Goal: Obtain resource: Download file/media

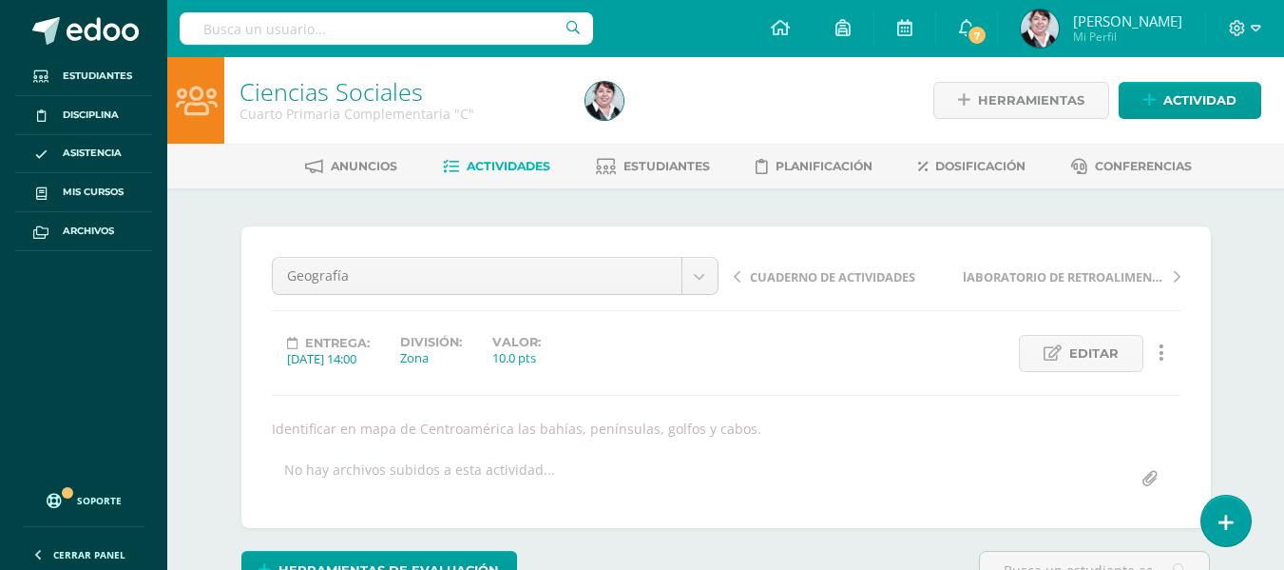
click at [495, 158] on link "Actividades" at bounding box center [496, 166] width 107 height 30
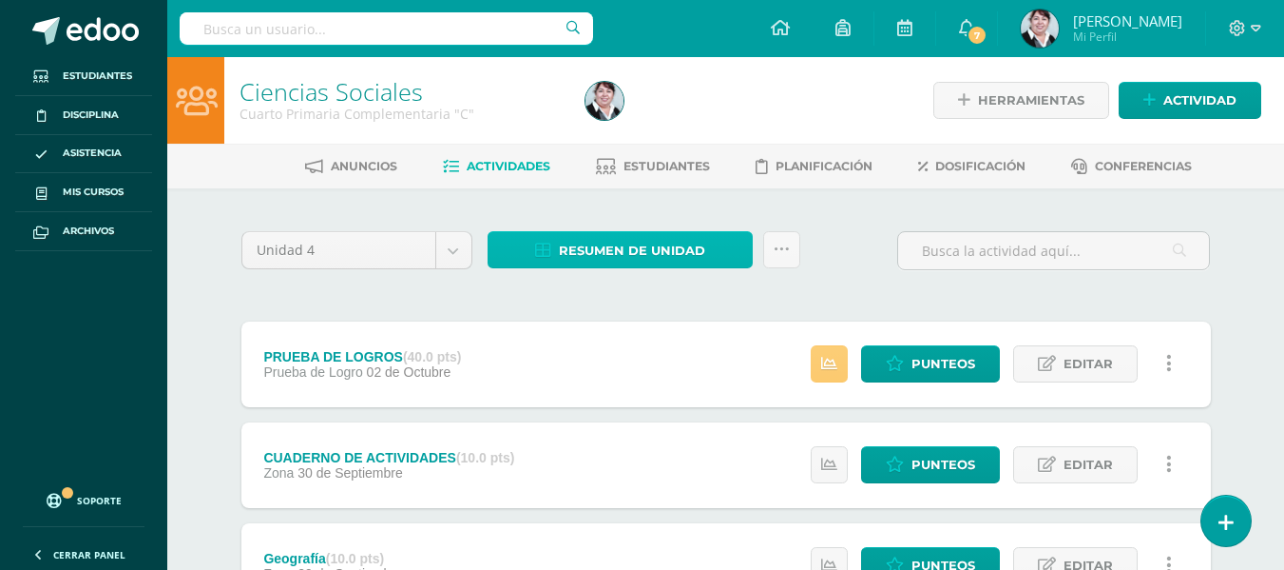
click at [736, 258] on link "Resumen de unidad" at bounding box center [620, 249] width 265 height 37
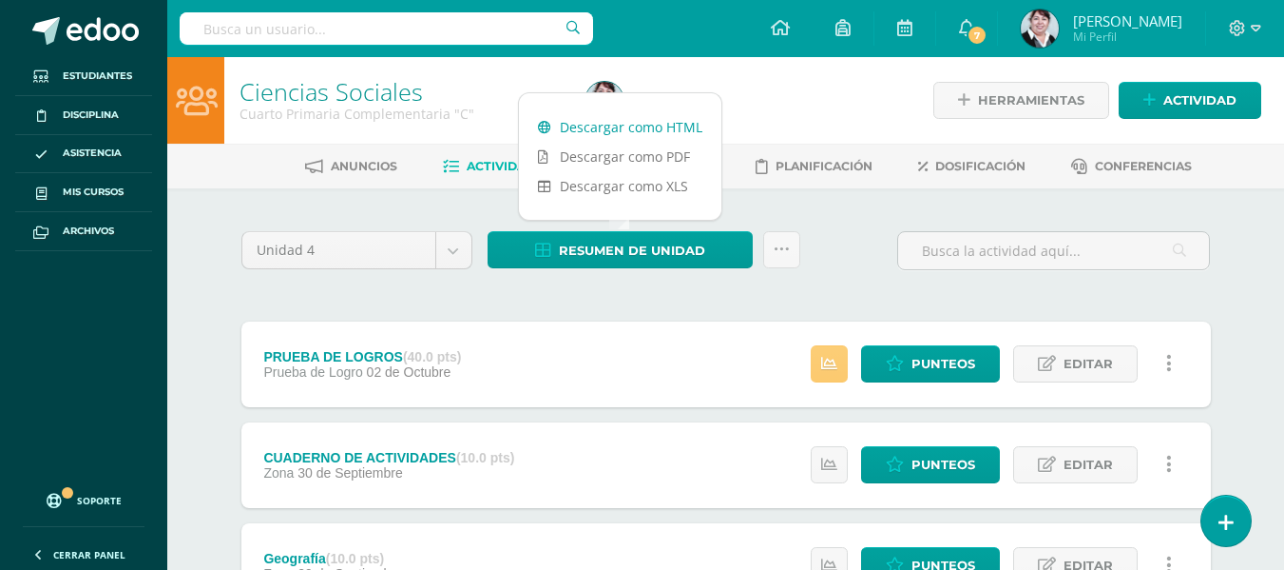
click at [645, 134] on link "Descargar como HTML" at bounding box center [620, 126] width 203 height 29
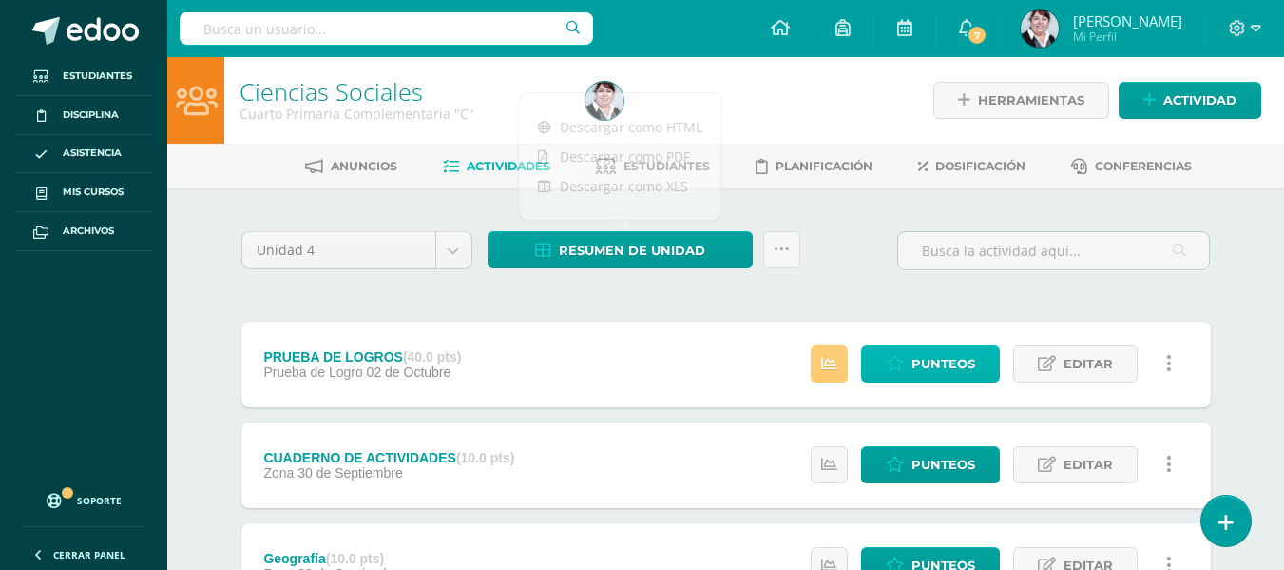
click at [950, 360] on span "Punteos" at bounding box center [944, 363] width 64 height 35
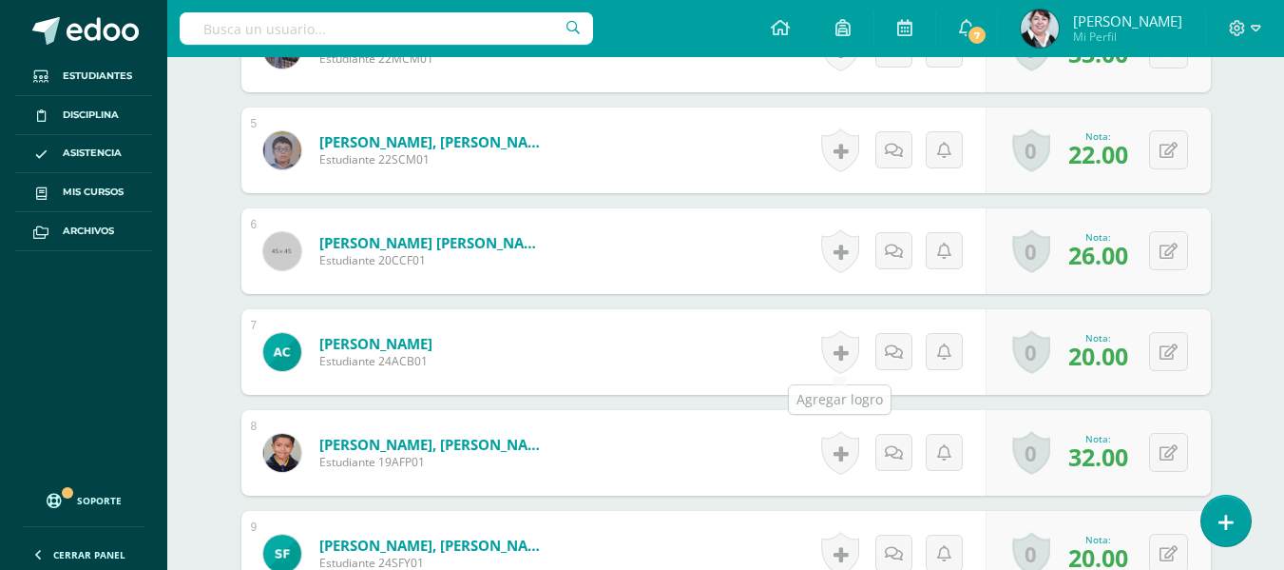
scroll to position [1147, 0]
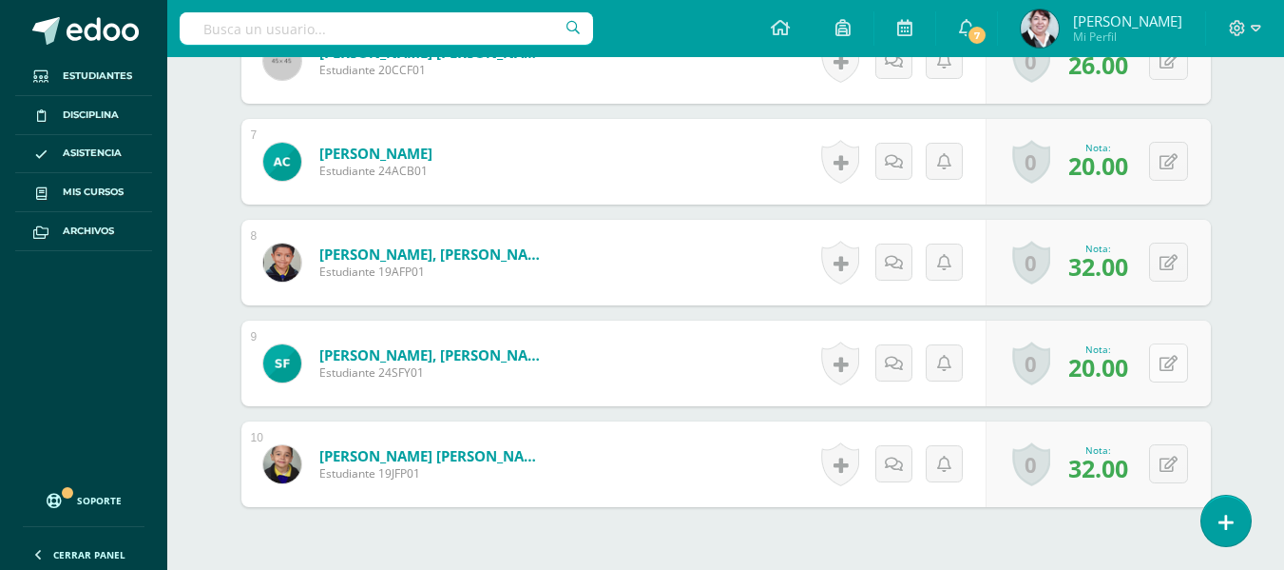
click at [1172, 363] on icon at bounding box center [1169, 364] width 18 height 16
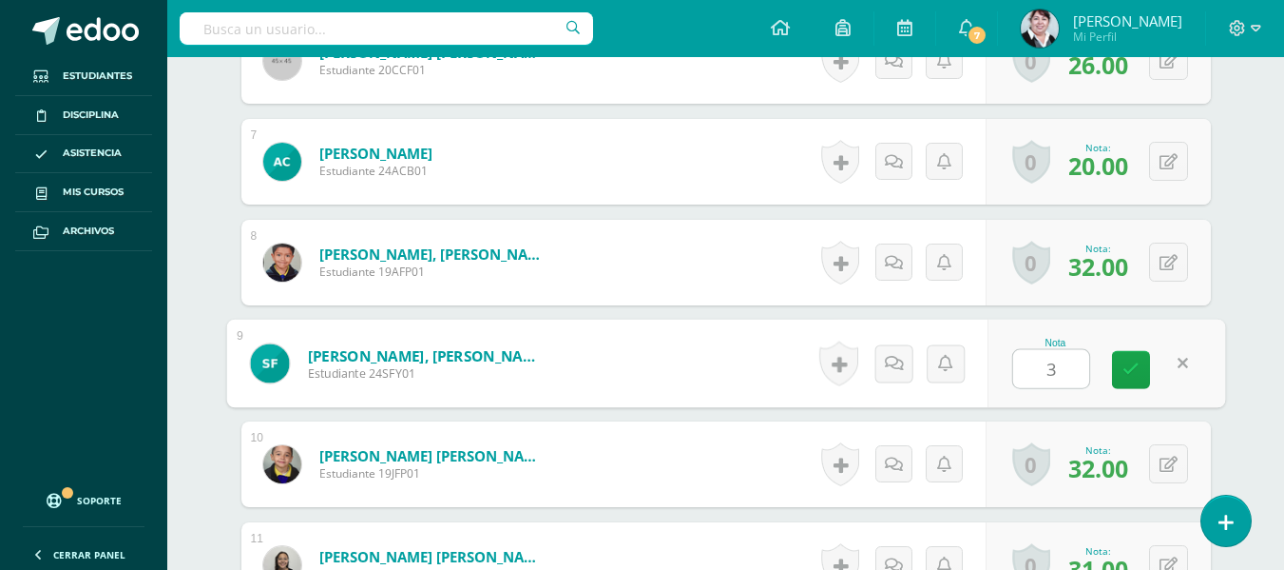
type input "30"
click at [1137, 362] on icon at bounding box center [1131, 369] width 17 height 16
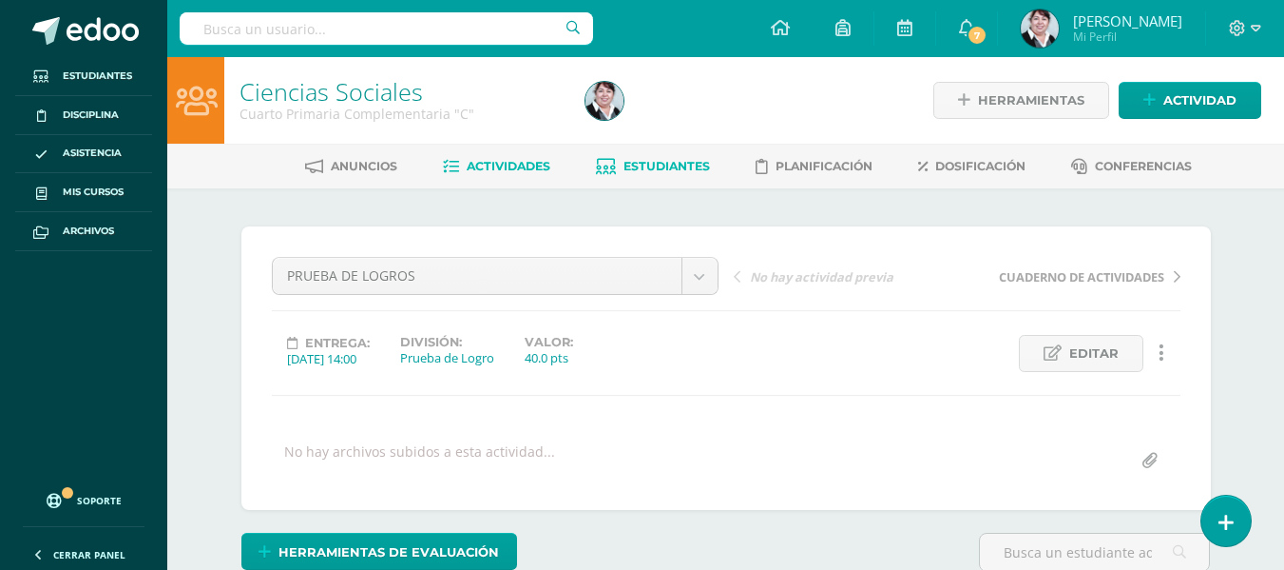
scroll to position [1, 0]
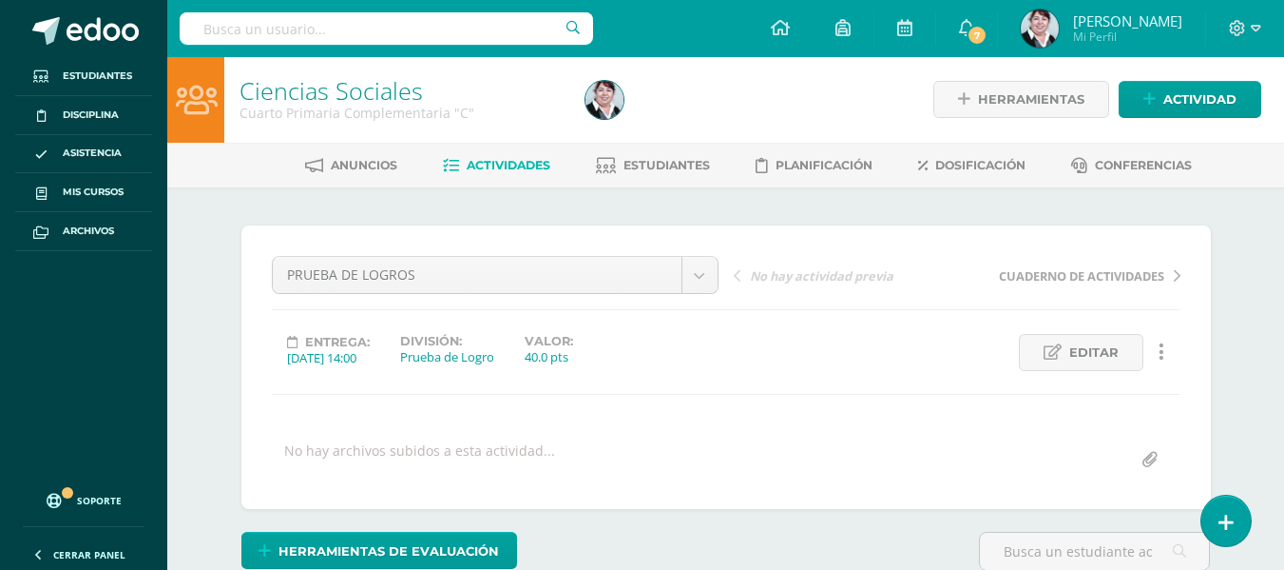
click at [503, 168] on span "Actividades" at bounding box center [509, 165] width 84 height 14
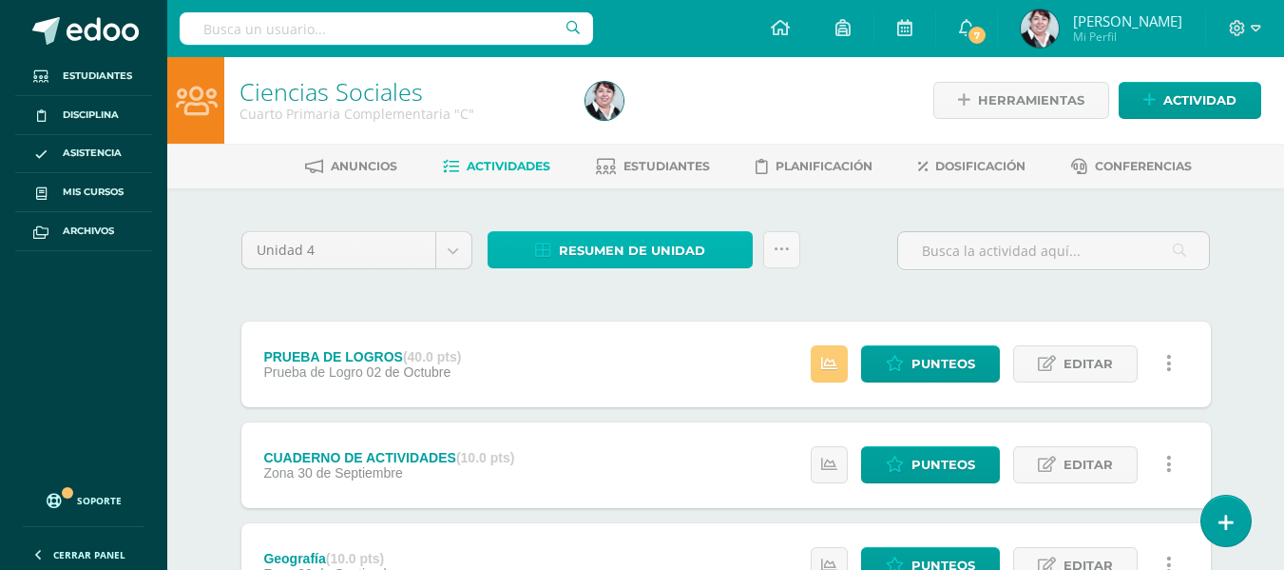
click at [672, 241] on span "Resumen de unidad" at bounding box center [632, 250] width 146 height 35
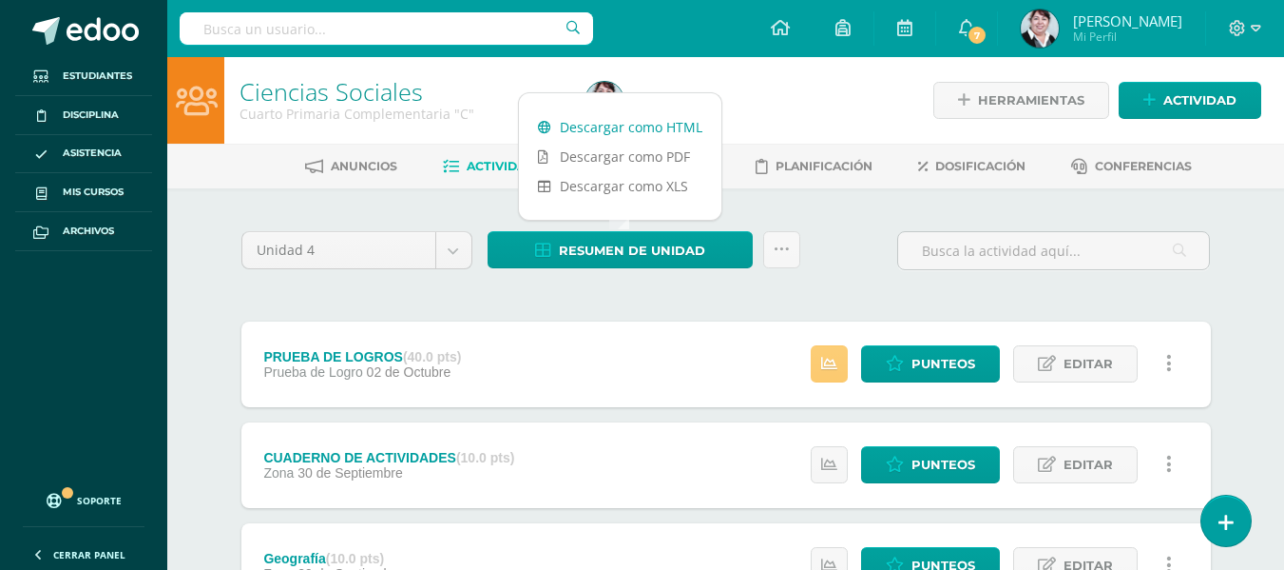
click at [661, 125] on link "Descargar como HTML" at bounding box center [620, 126] width 203 height 29
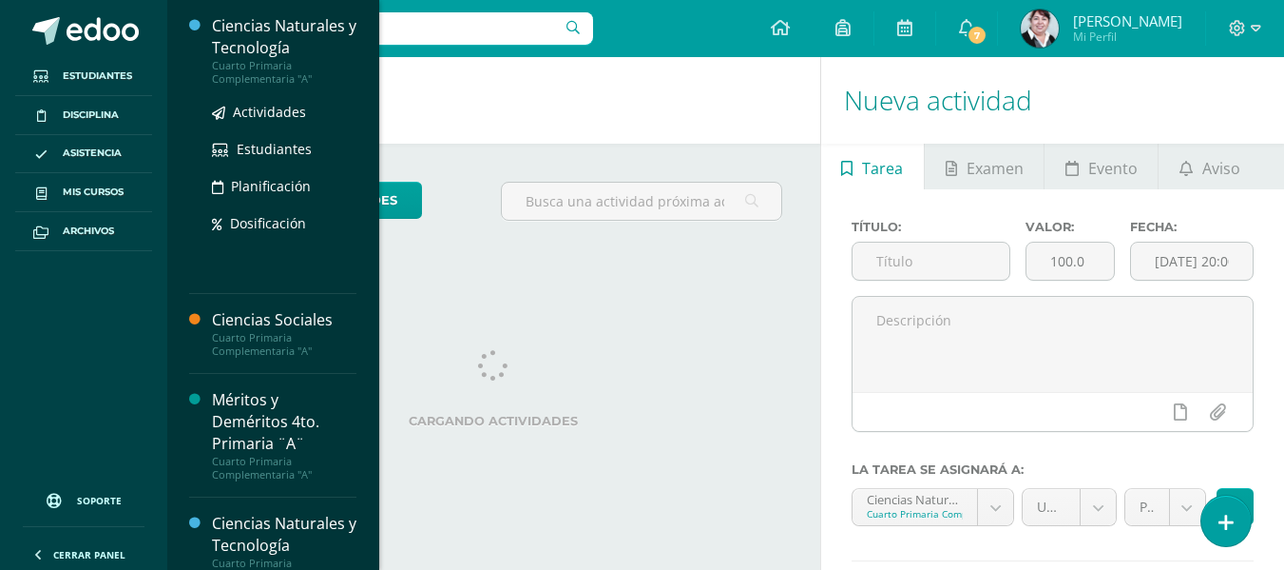
click at [276, 41] on div "Ciencias Naturales y Tecnología" at bounding box center [284, 37] width 145 height 44
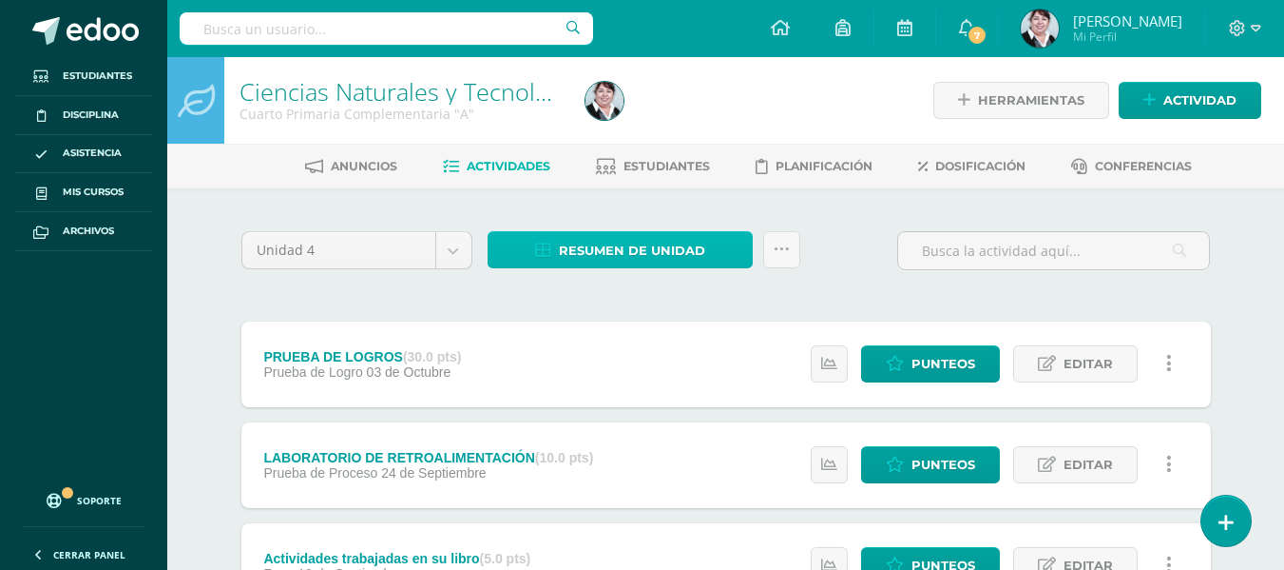
click at [684, 238] on span "Resumen de unidad" at bounding box center [632, 250] width 146 height 35
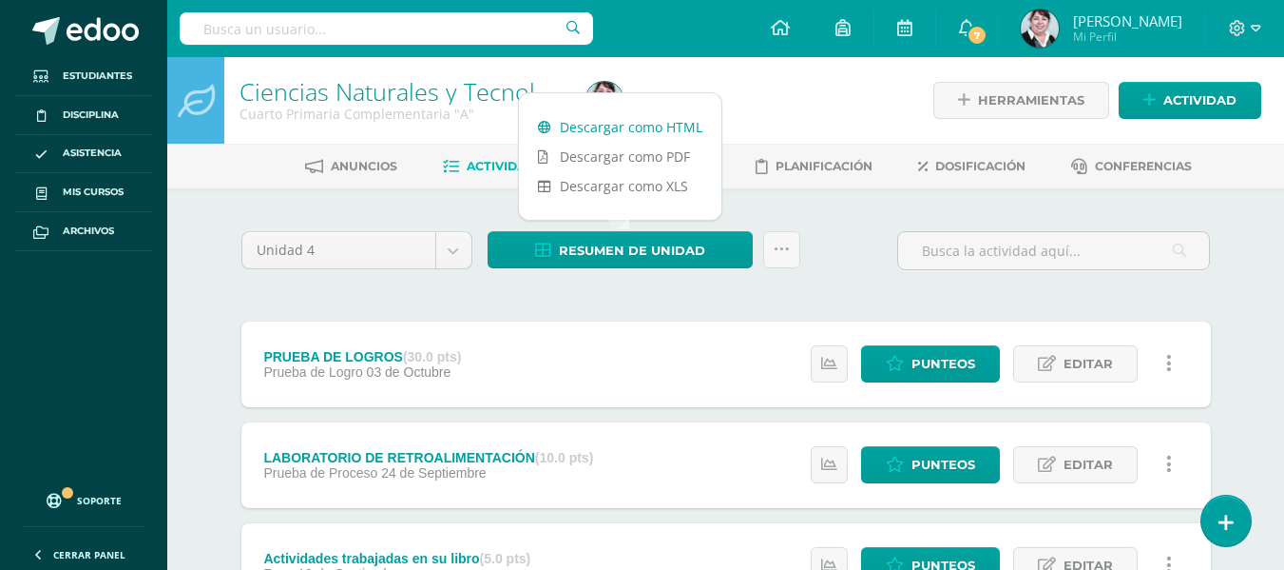
click at [661, 131] on link "Descargar como HTML" at bounding box center [620, 126] width 203 height 29
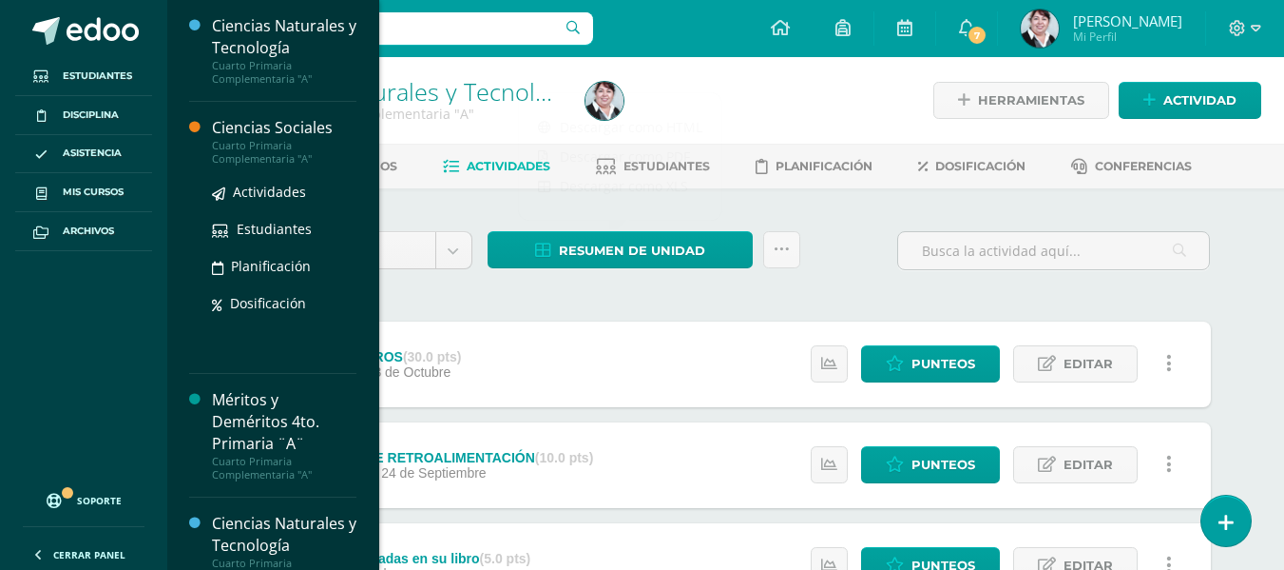
click at [296, 129] on div "Ciencias Sociales" at bounding box center [284, 128] width 145 height 22
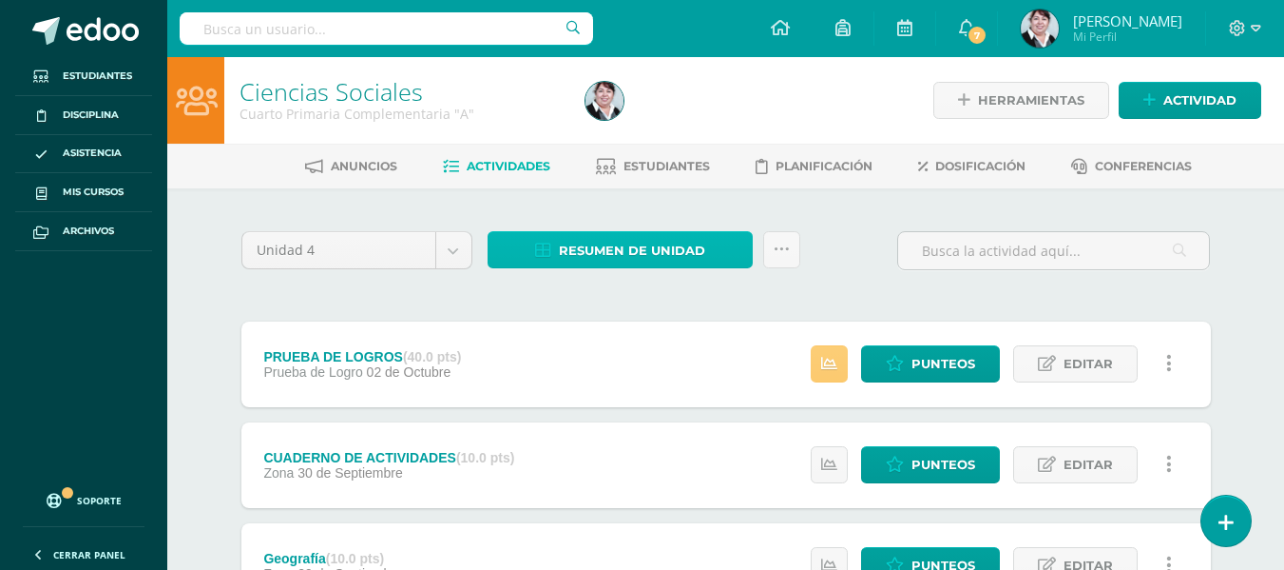
click at [614, 241] on span "Resumen de unidad" at bounding box center [632, 250] width 146 height 35
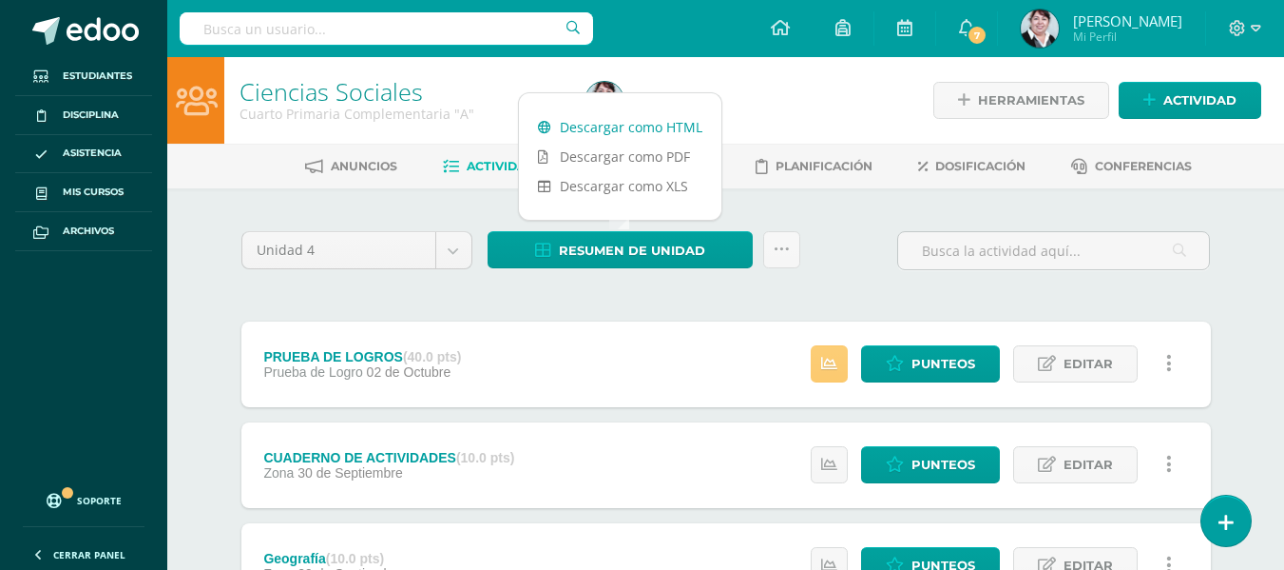
click at [647, 121] on link "Descargar como HTML" at bounding box center [620, 126] width 203 height 29
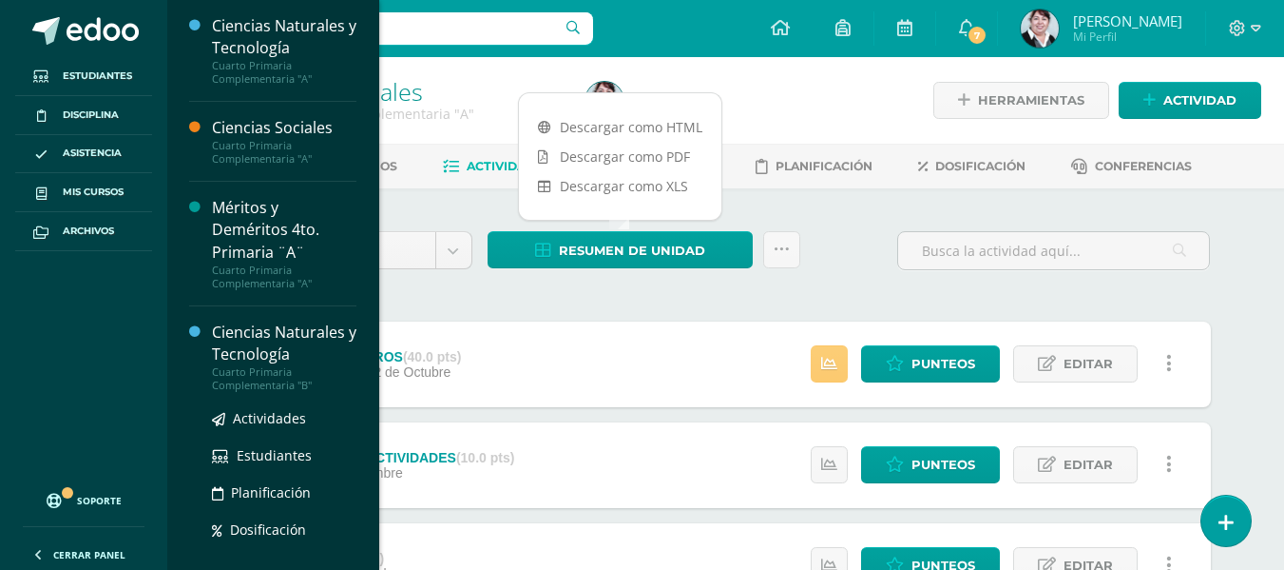
click at [283, 354] on div "Ciencias Naturales y Tecnología" at bounding box center [284, 343] width 145 height 44
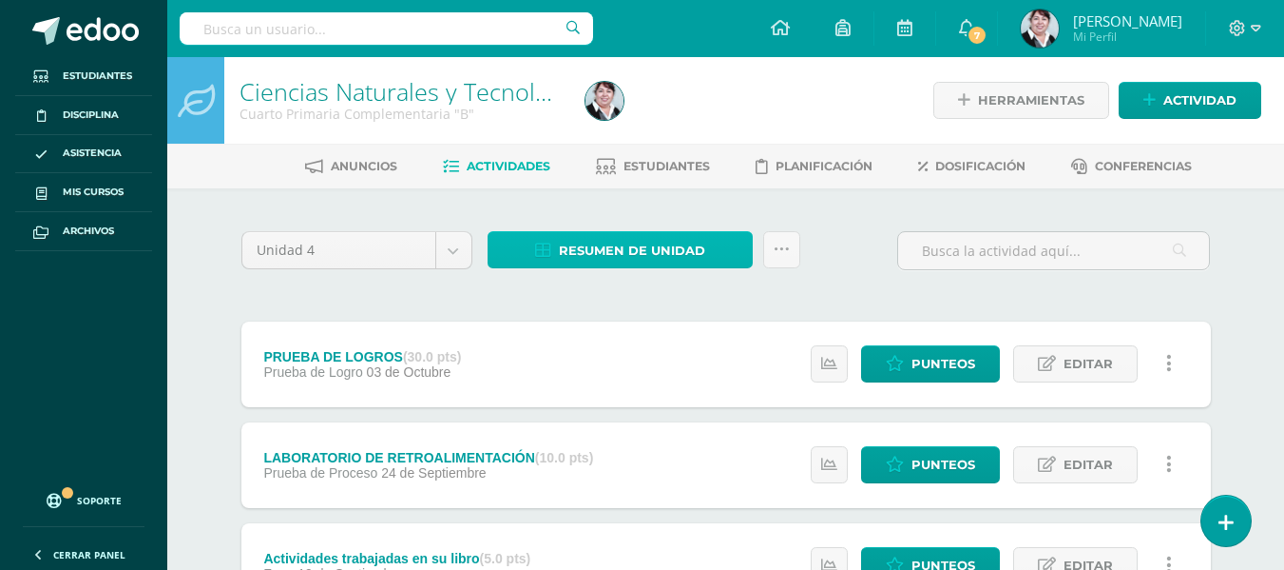
click at [661, 243] on span "Resumen de unidad" at bounding box center [632, 250] width 146 height 35
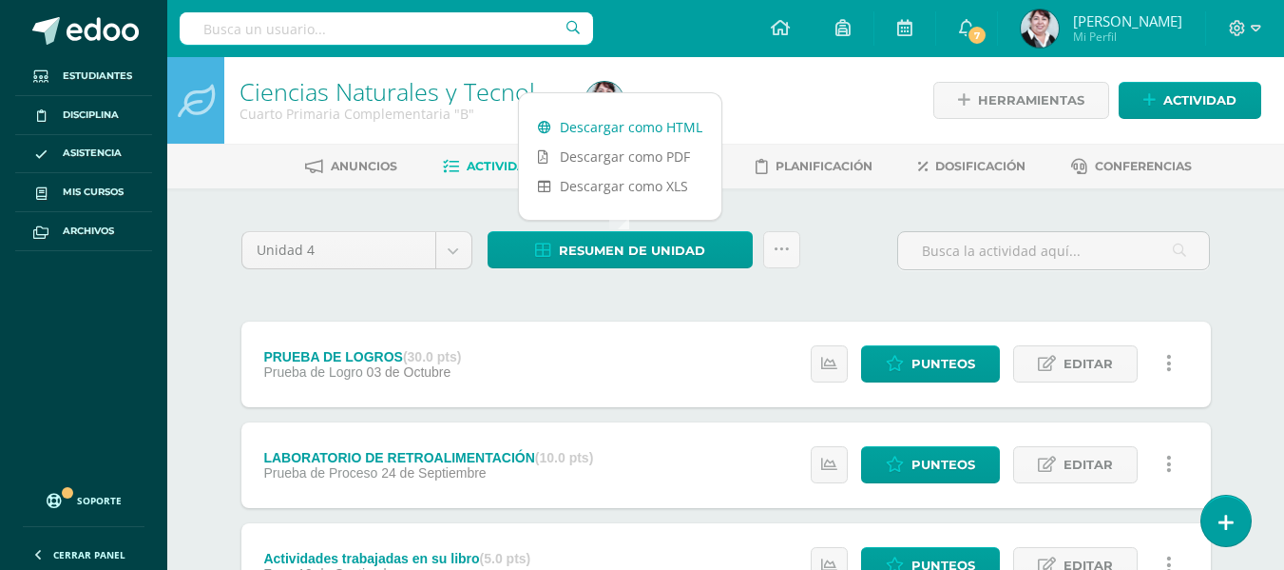
click at [672, 127] on link "Descargar como HTML" at bounding box center [620, 126] width 203 height 29
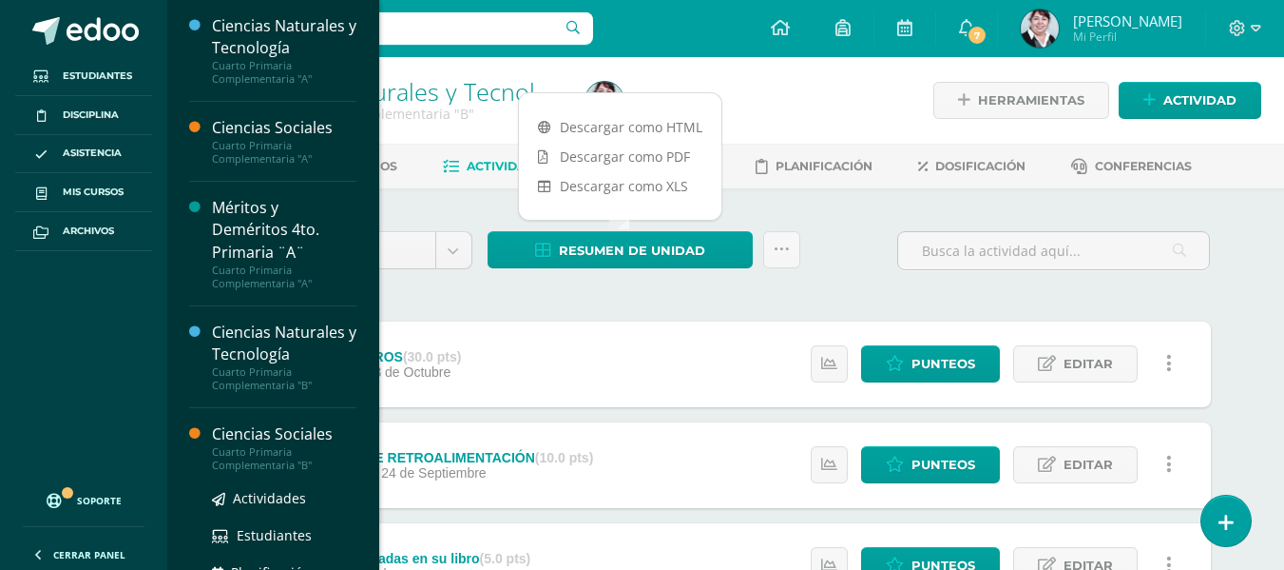
click at [247, 433] on div "Ciencias Sociales" at bounding box center [284, 434] width 145 height 22
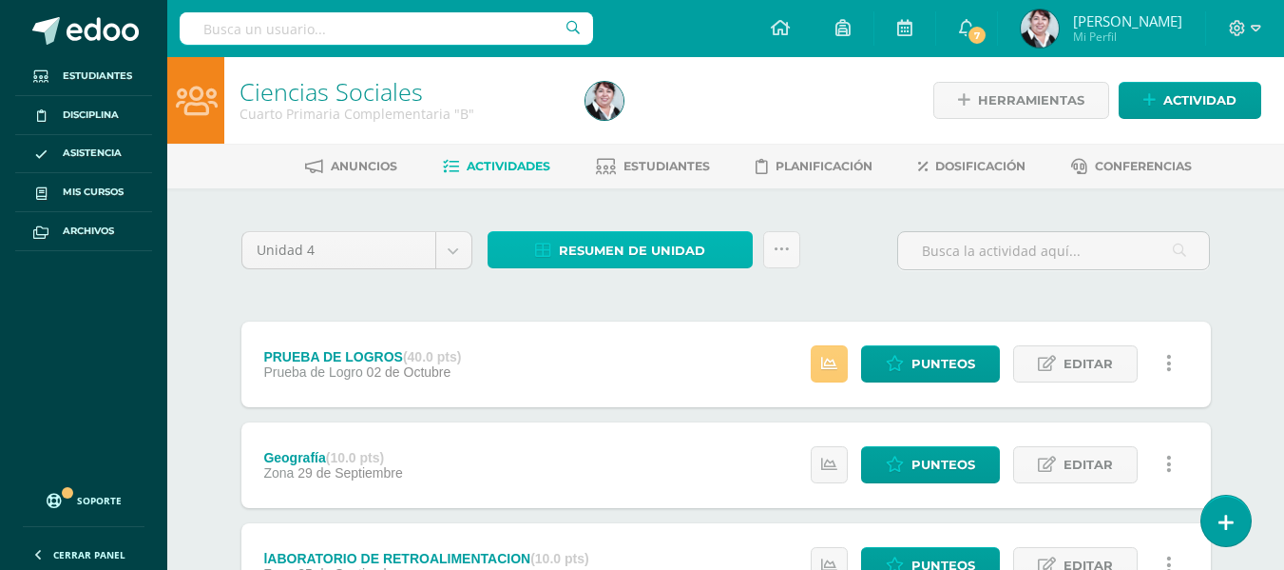
click at [687, 255] on span "Resumen de unidad" at bounding box center [632, 250] width 146 height 35
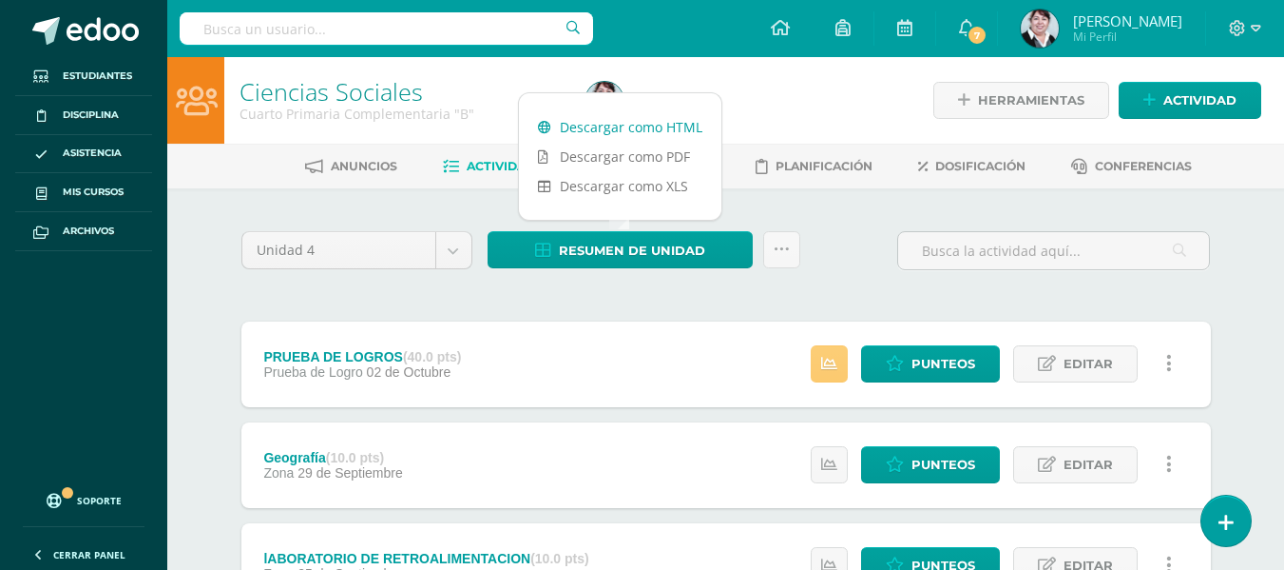
click at [661, 127] on link "Descargar como HTML" at bounding box center [620, 126] width 203 height 29
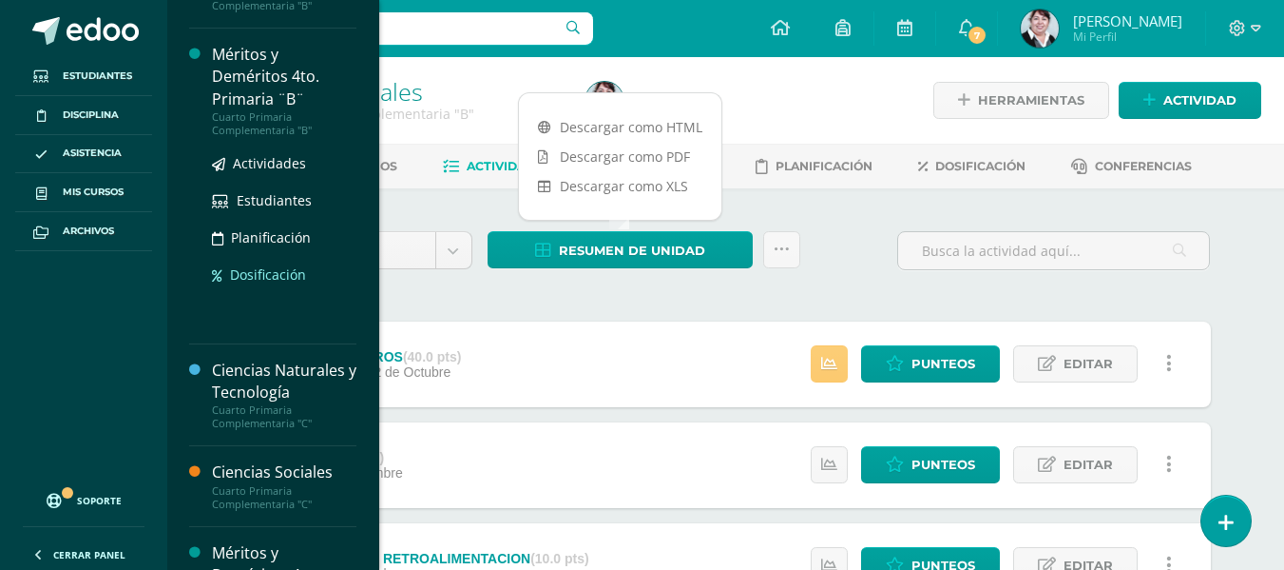
scroll to position [647, 0]
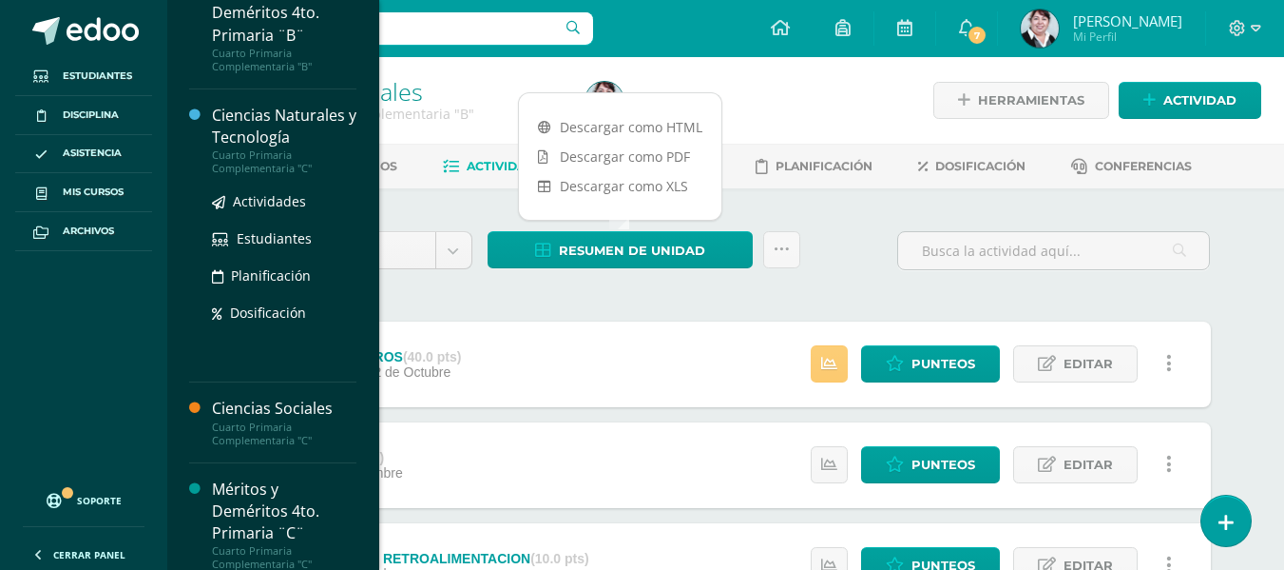
click at [284, 128] on div "Ciencias Naturales y Tecnología" at bounding box center [284, 127] width 145 height 44
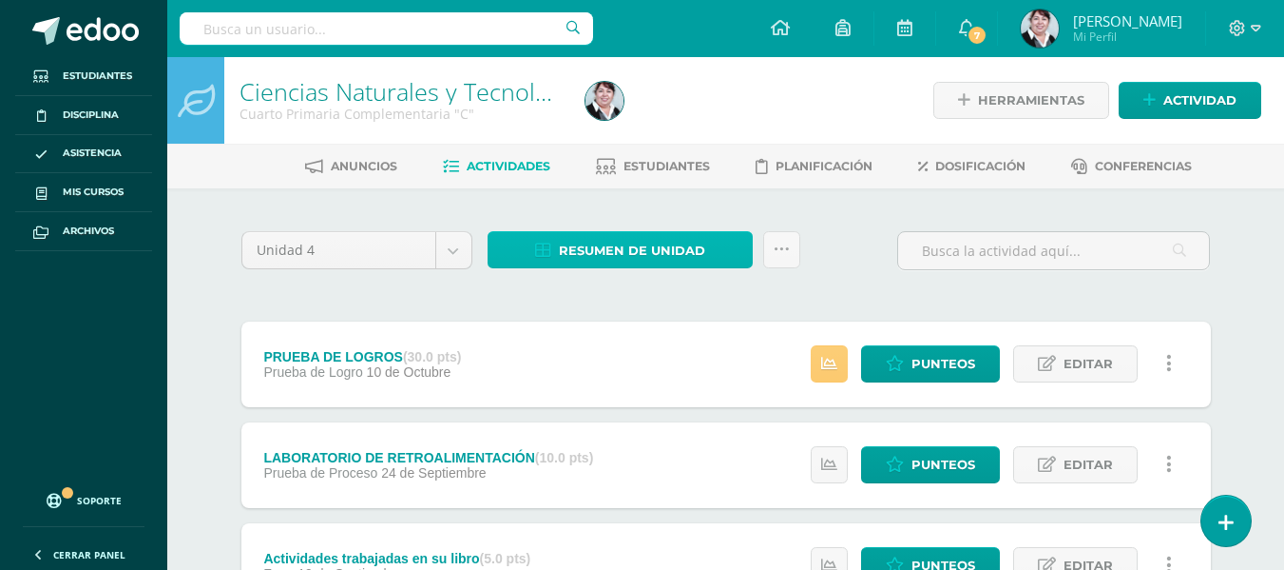
click at [689, 251] on span "Resumen de unidad" at bounding box center [632, 250] width 146 height 35
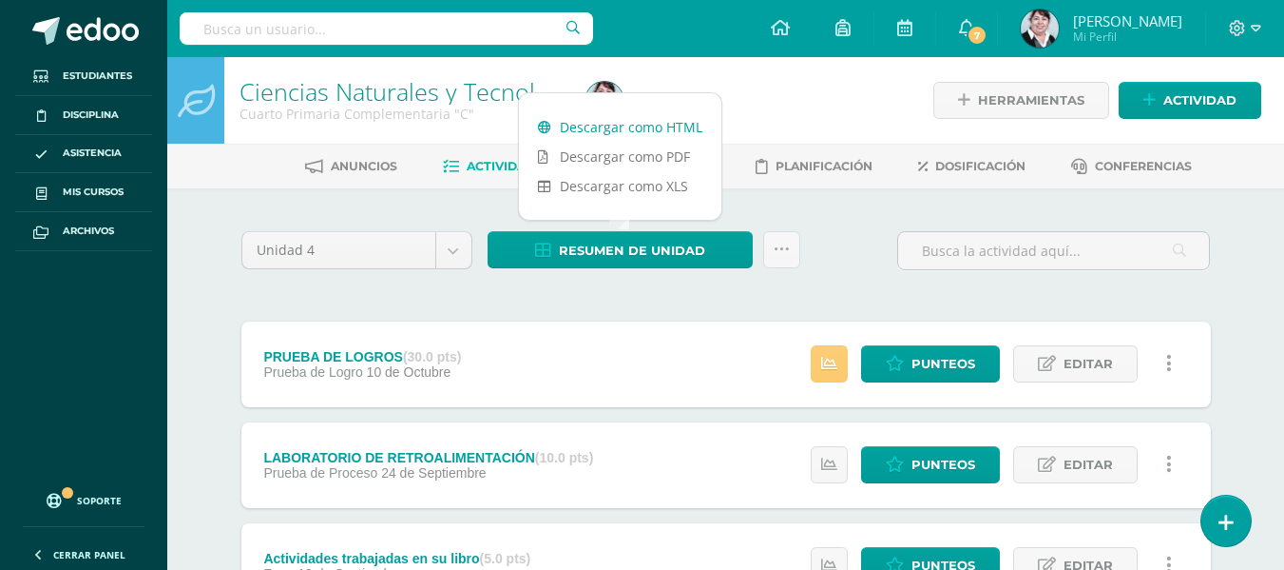
click at [673, 124] on link "Descargar como HTML" at bounding box center [620, 126] width 203 height 29
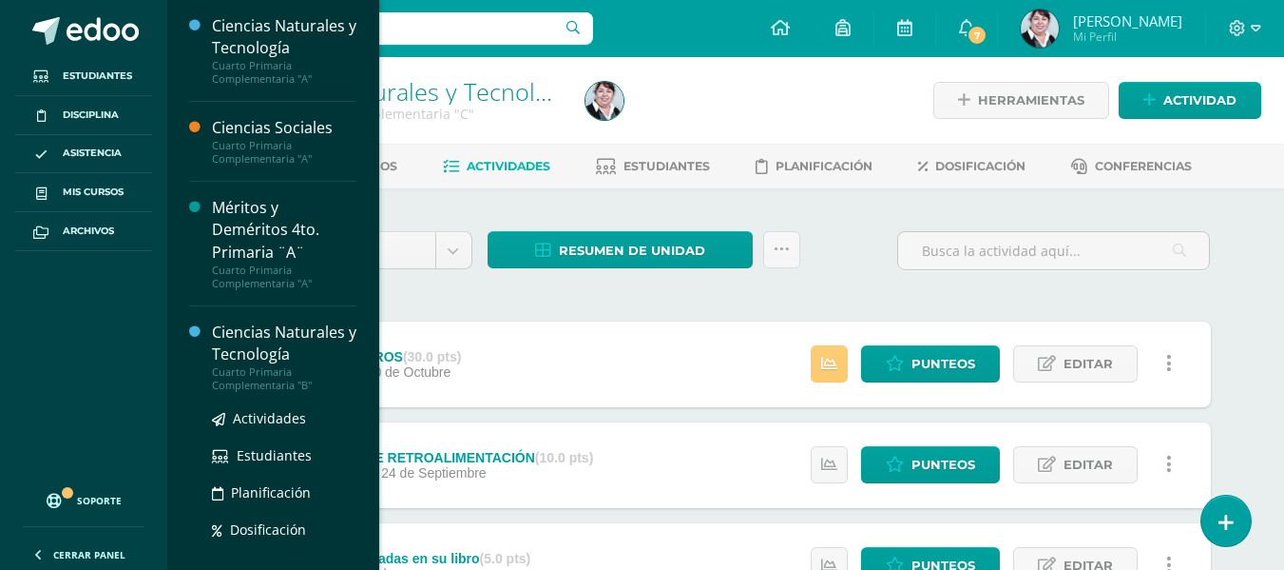
click at [270, 326] on div "Ciencias Naturales y Tecnología" at bounding box center [284, 343] width 145 height 44
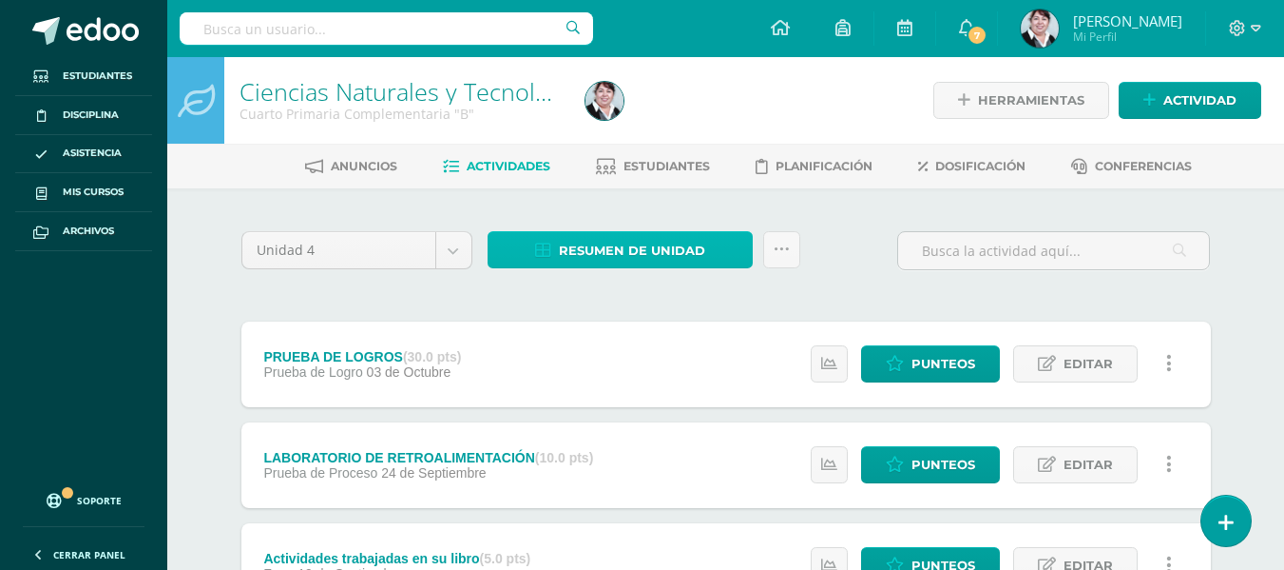
click at [654, 238] on span "Resumen de unidad" at bounding box center [632, 250] width 146 height 35
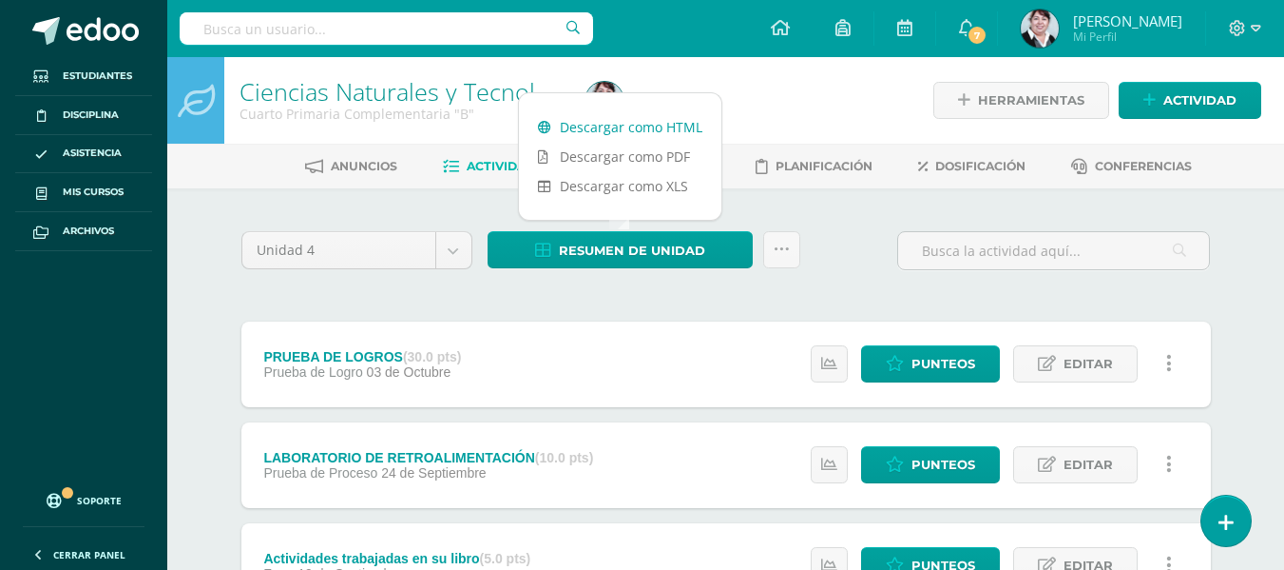
click at [636, 126] on link "Descargar como HTML" at bounding box center [620, 126] width 203 height 29
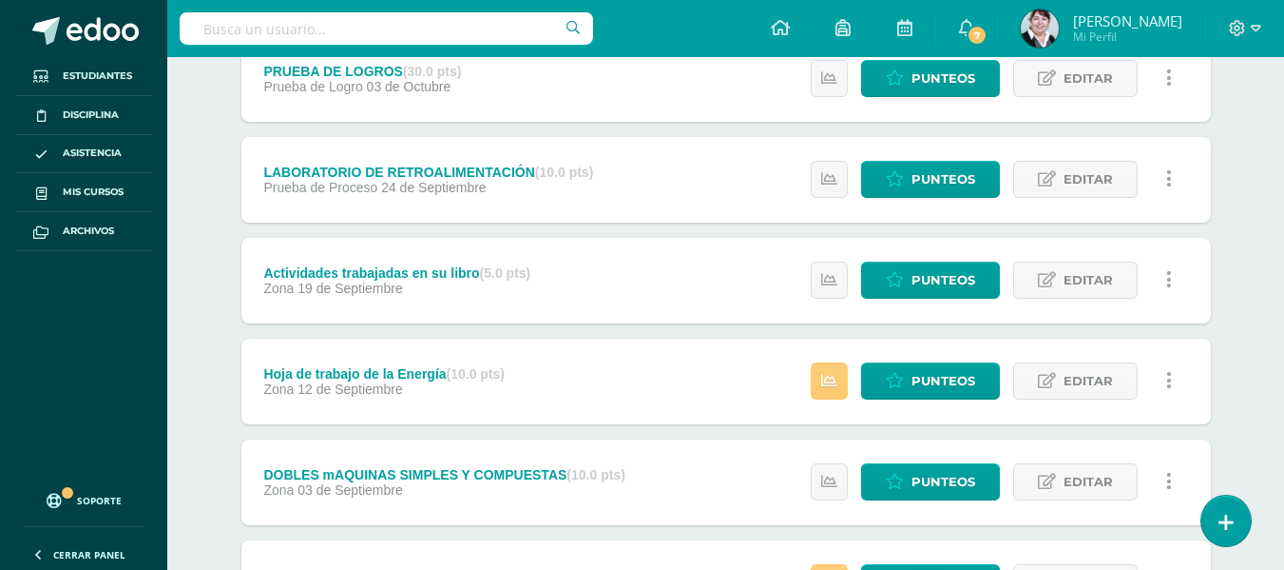
scroll to position [380, 0]
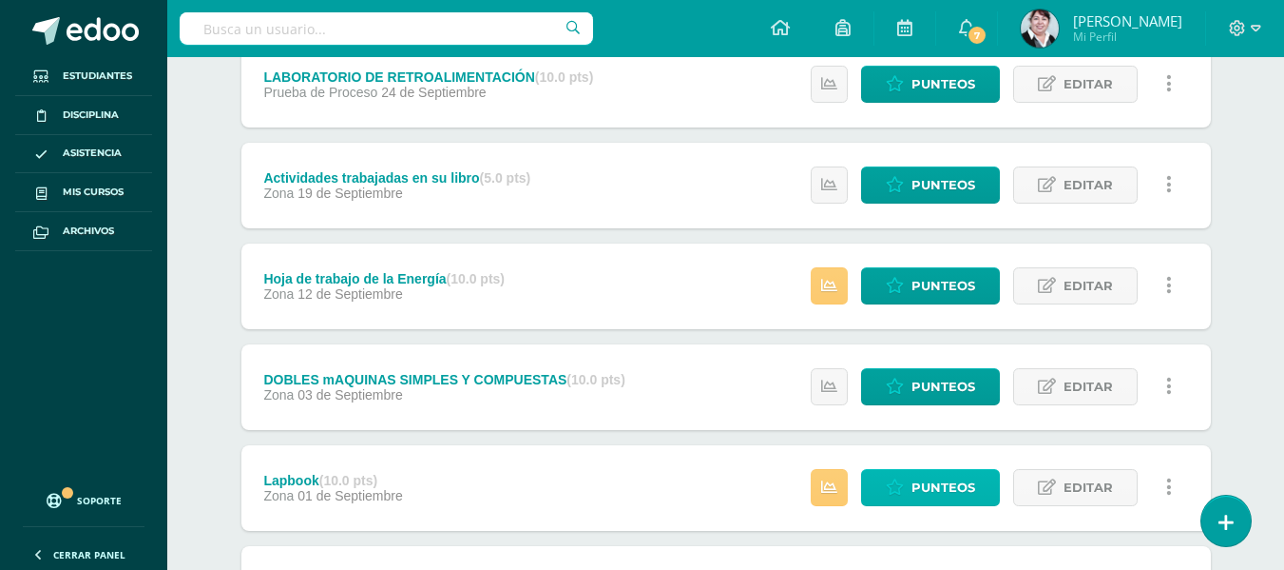
click at [953, 489] on span "Punteos" at bounding box center [944, 487] width 64 height 35
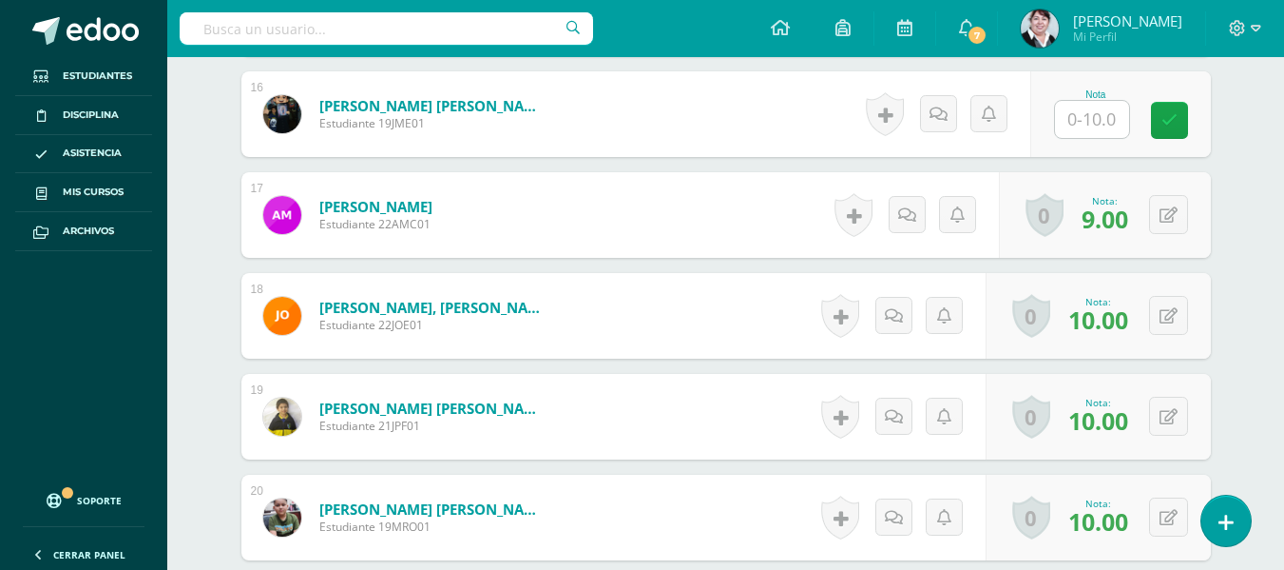
scroll to position [2024, 0]
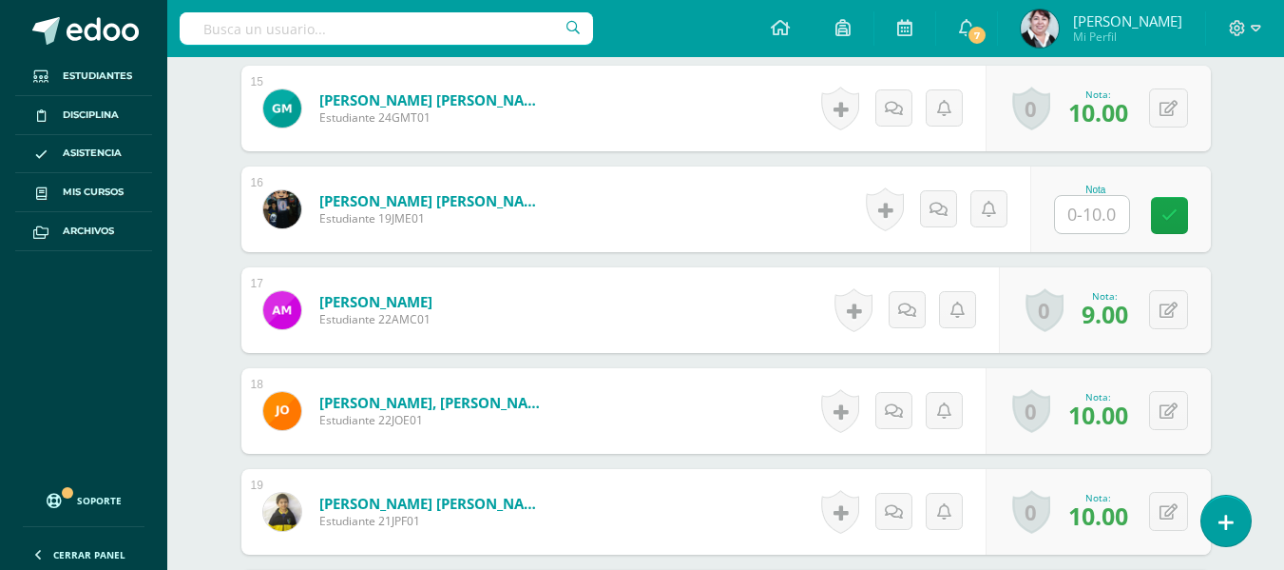
click at [1110, 214] on input "text" at bounding box center [1092, 214] width 74 height 37
type input "10"
click at [1179, 207] on icon at bounding box center [1182, 215] width 17 height 16
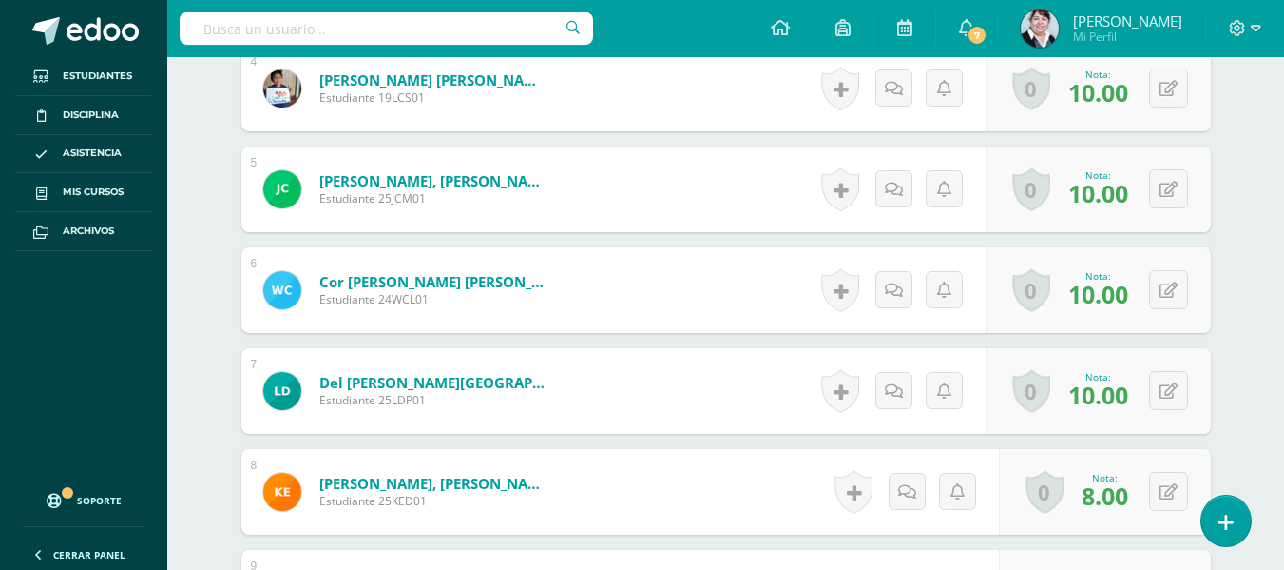
scroll to position [460, 0]
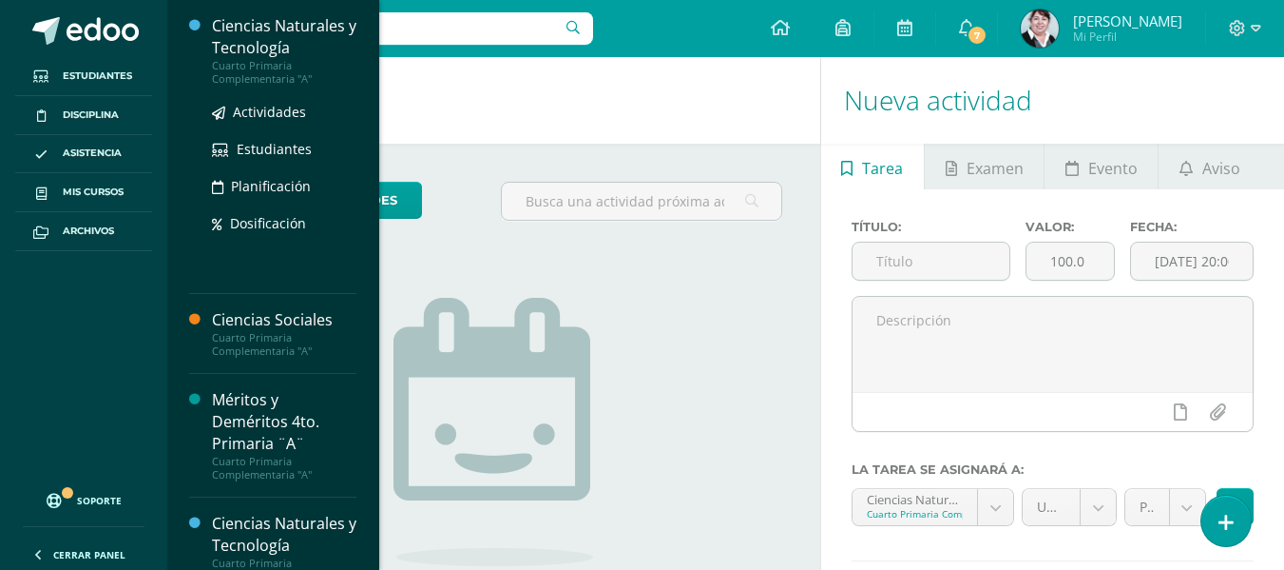
click at [299, 29] on div "Ciencias Naturales y Tecnología" at bounding box center [284, 37] width 145 height 44
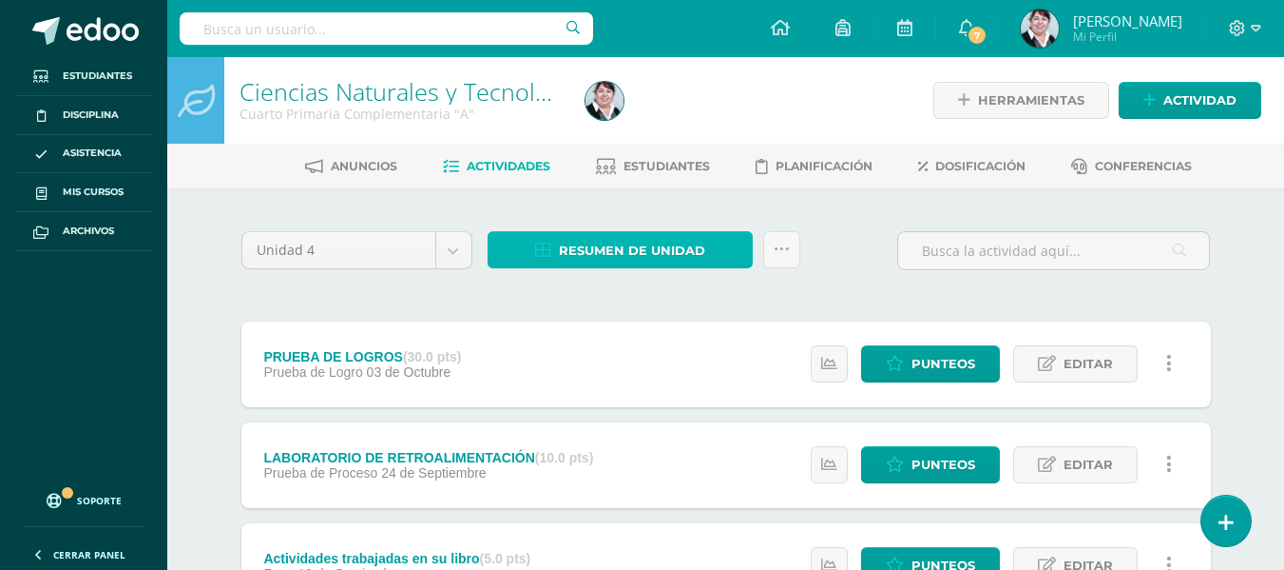
click at [657, 245] on span "Resumen de unidad" at bounding box center [632, 250] width 146 height 35
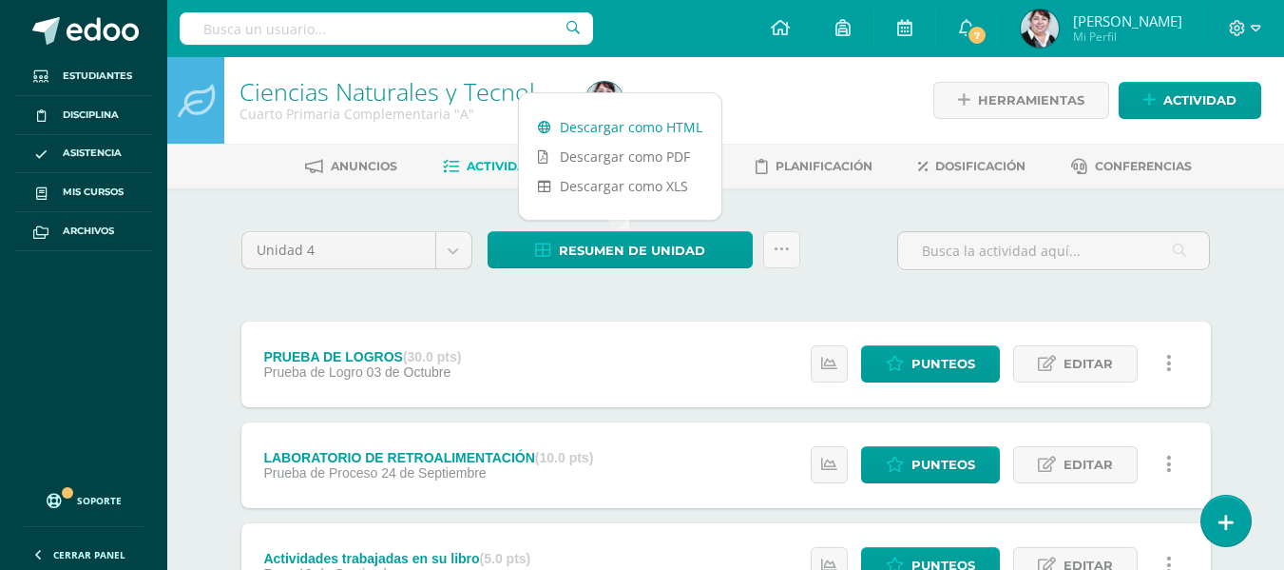
click at [656, 126] on link "Descargar como HTML" at bounding box center [620, 126] width 203 height 29
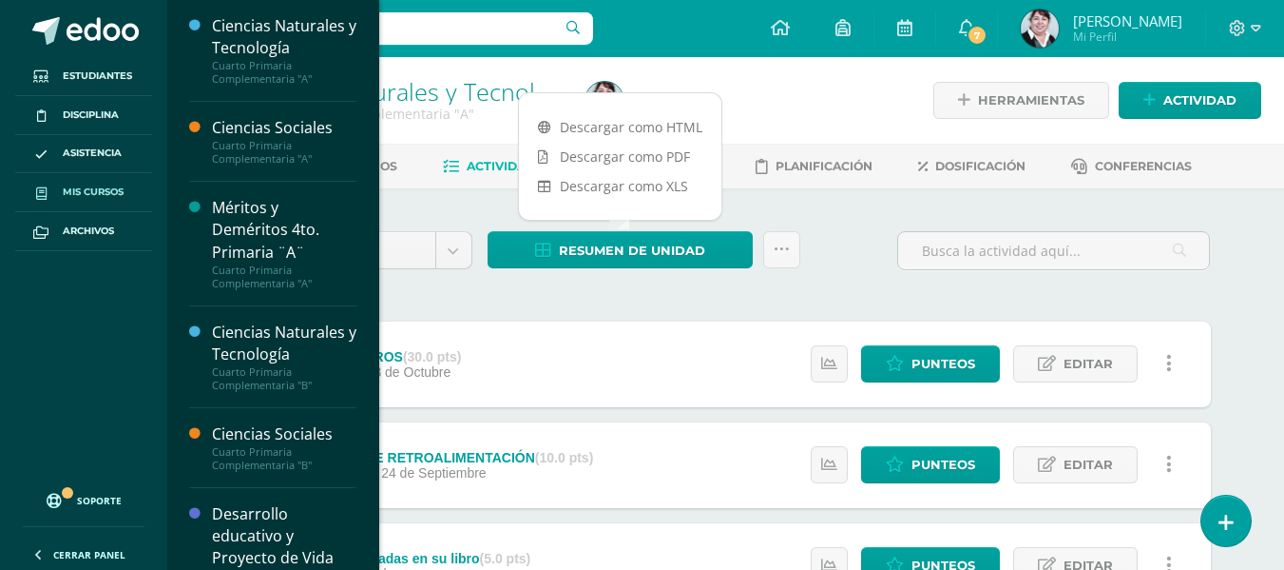
scroll to position [95, 0]
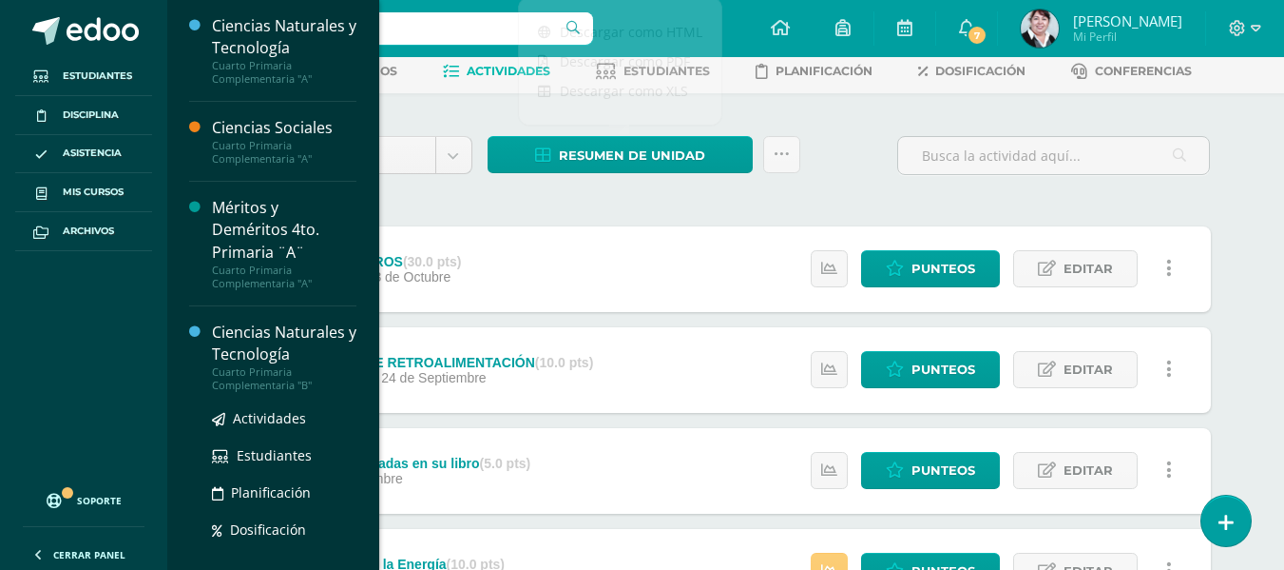
click at [269, 338] on div "Ciencias Naturales y Tecnología" at bounding box center [284, 343] width 145 height 44
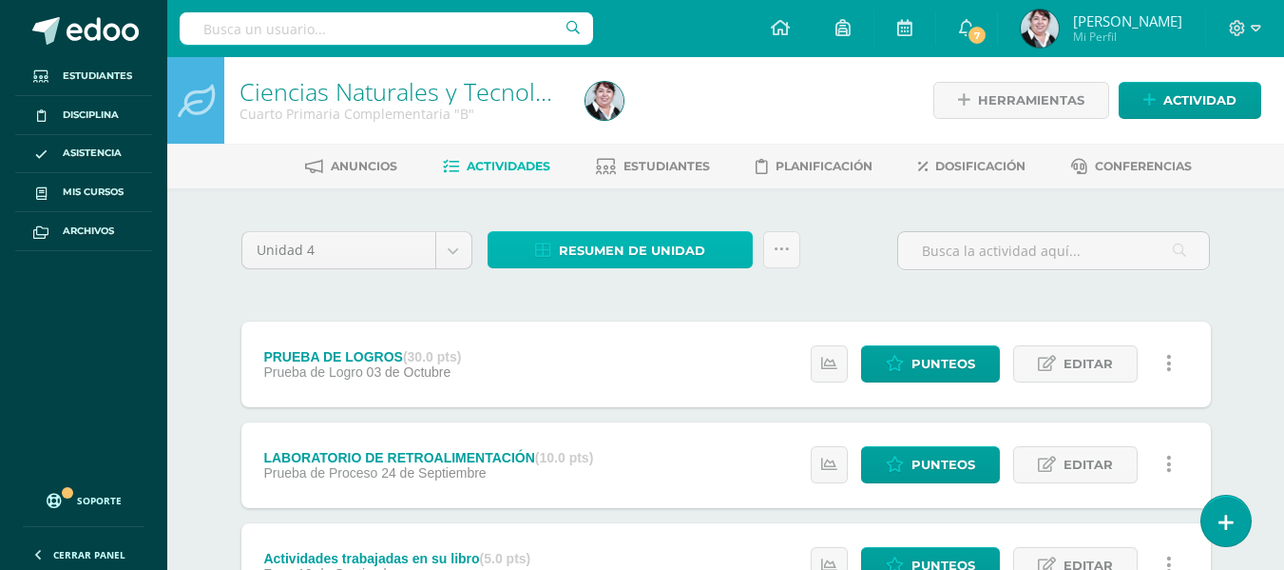
click at [723, 250] on link "Resumen de unidad" at bounding box center [620, 249] width 265 height 37
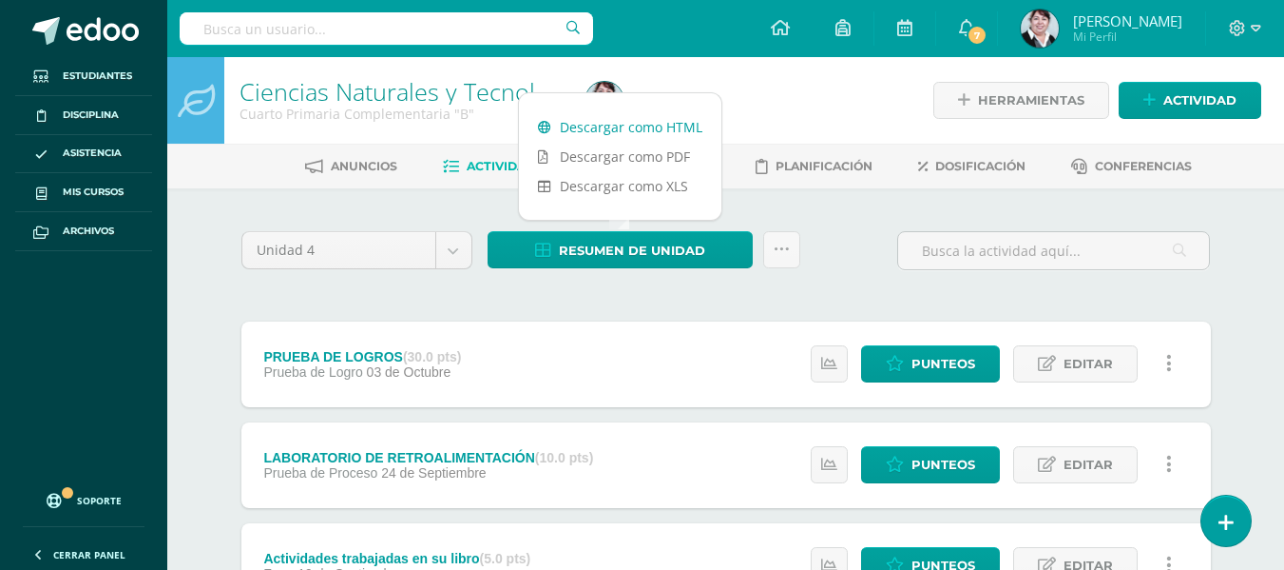
click at [690, 132] on link "Descargar como HTML" at bounding box center [620, 126] width 203 height 29
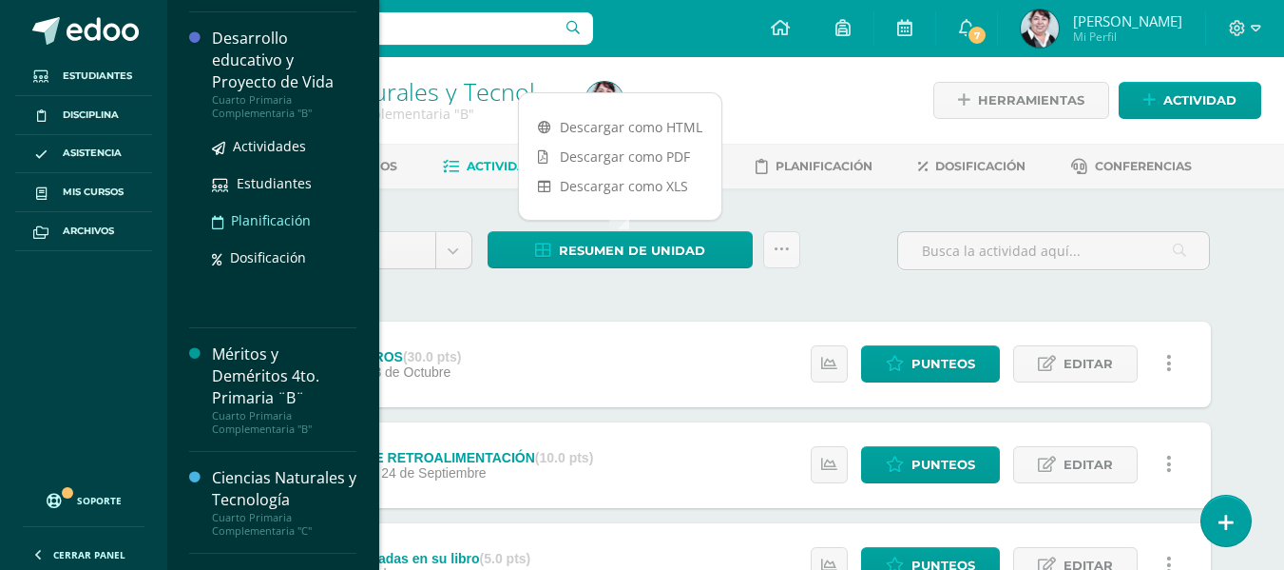
scroll to position [570, 0]
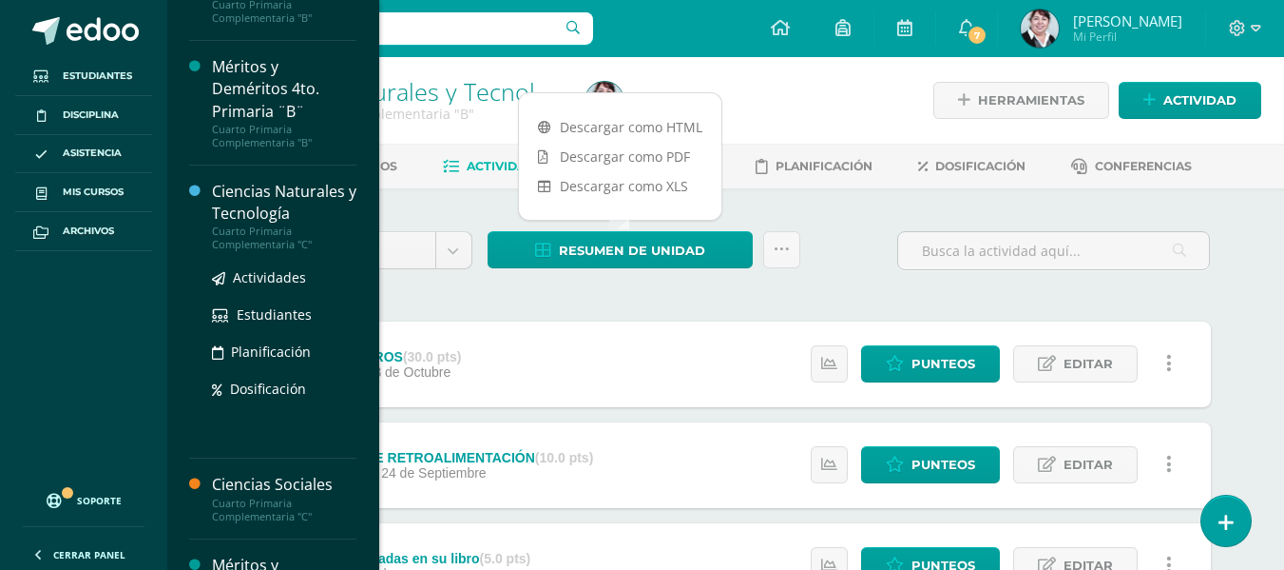
click at [271, 190] on div "Ciencias Naturales y Tecnología" at bounding box center [284, 203] width 145 height 44
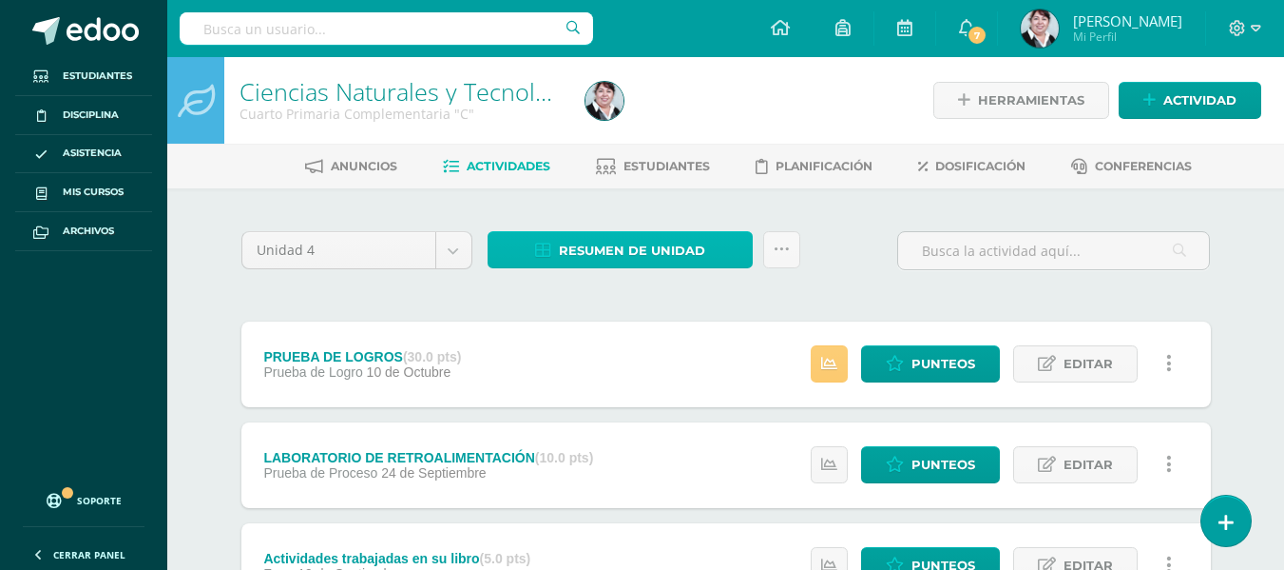
click at [628, 242] on span "Resumen de unidad" at bounding box center [632, 250] width 146 height 35
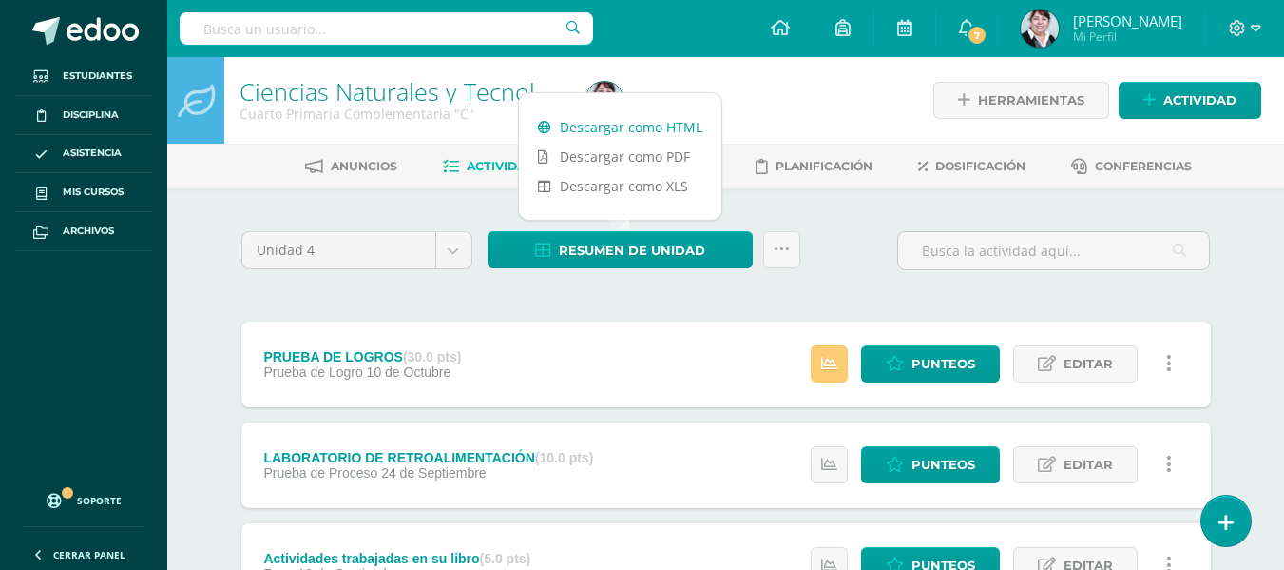
click at [625, 124] on link "Descargar como HTML" at bounding box center [620, 126] width 203 height 29
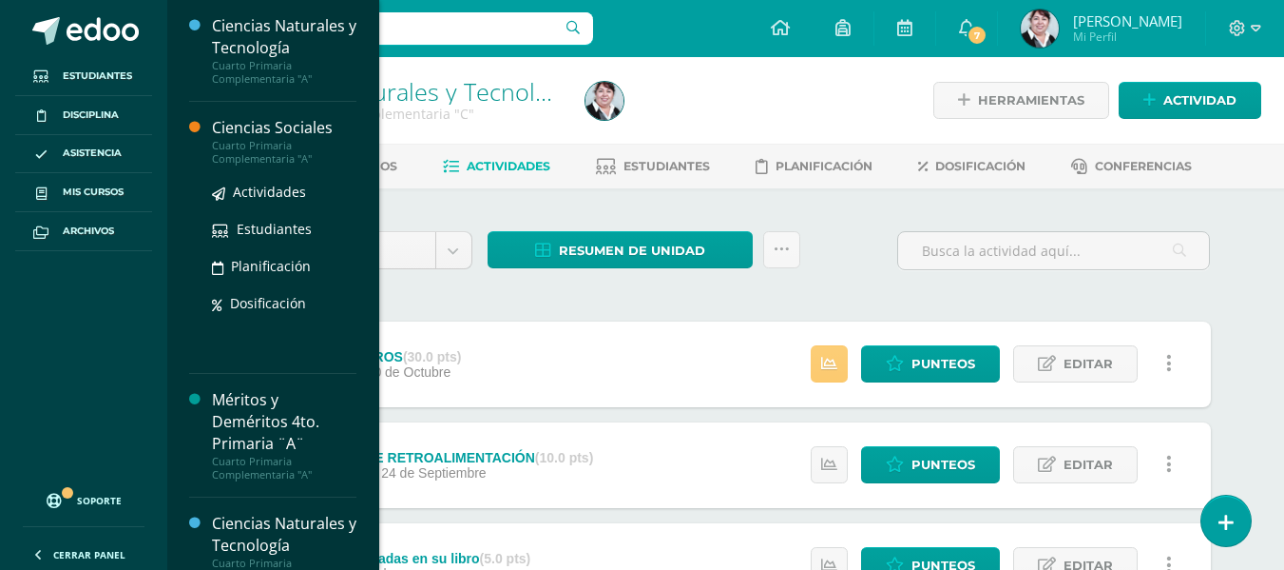
click at [266, 125] on div "Ciencias Sociales" at bounding box center [284, 128] width 145 height 22
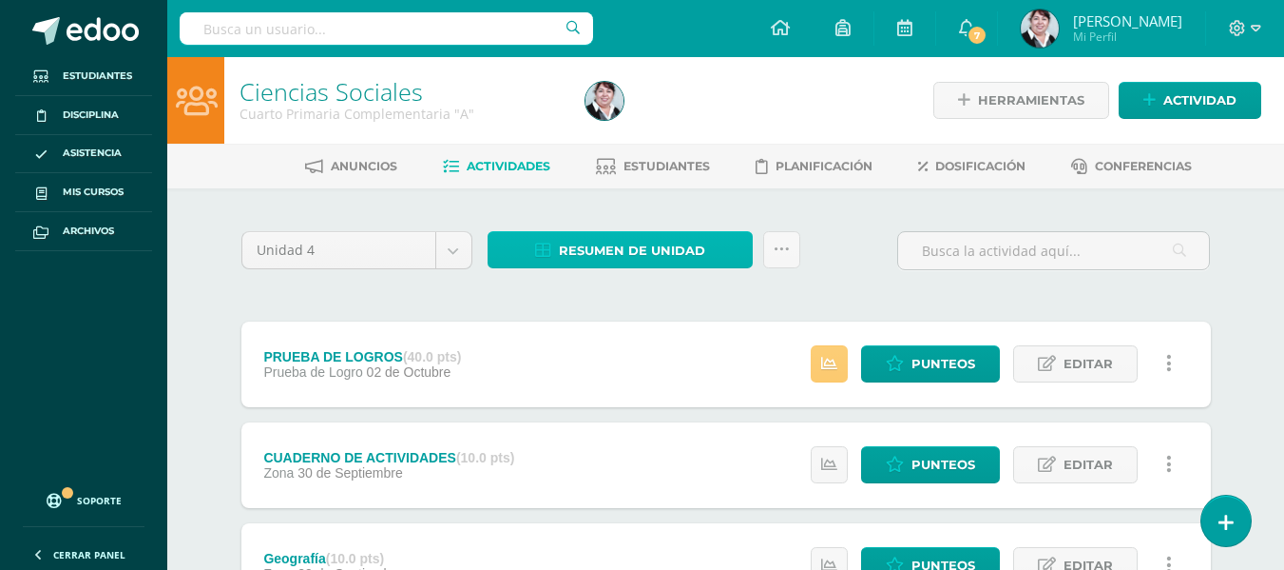
click at [648, 242] on span "Resumen de unidad" at bounding box center [632, 250] width 146 height 35
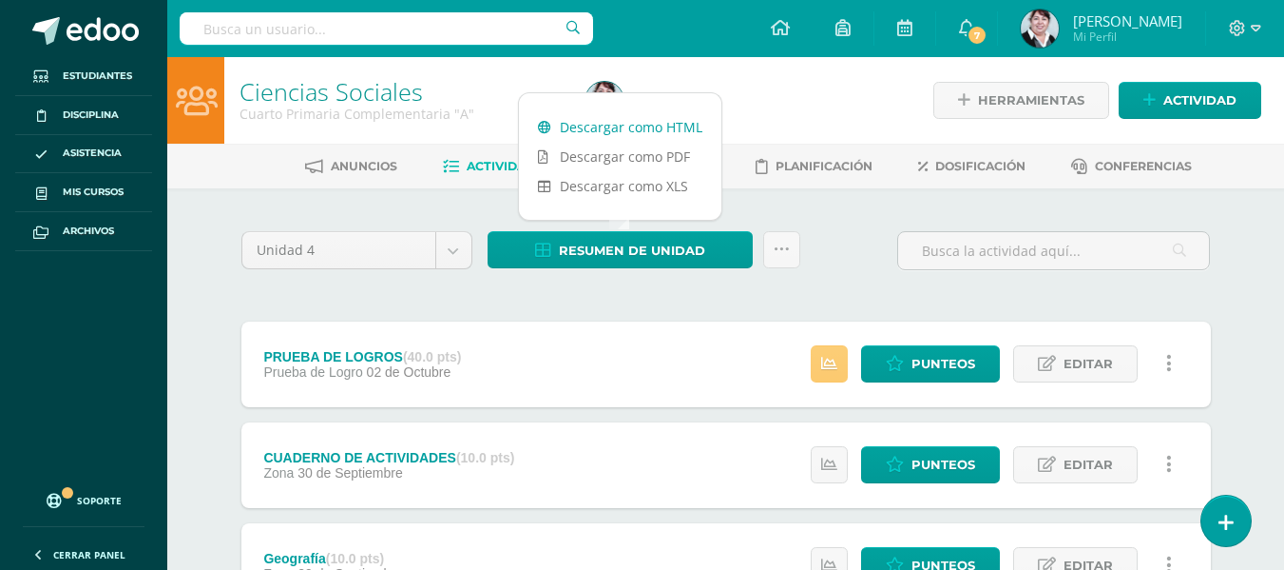
click at [649, 123] on link "Descargar como HTML" at bounding box center [620, 126] width 203 height 29
